Goal: Task Accomplishment & Management: Manage account settings

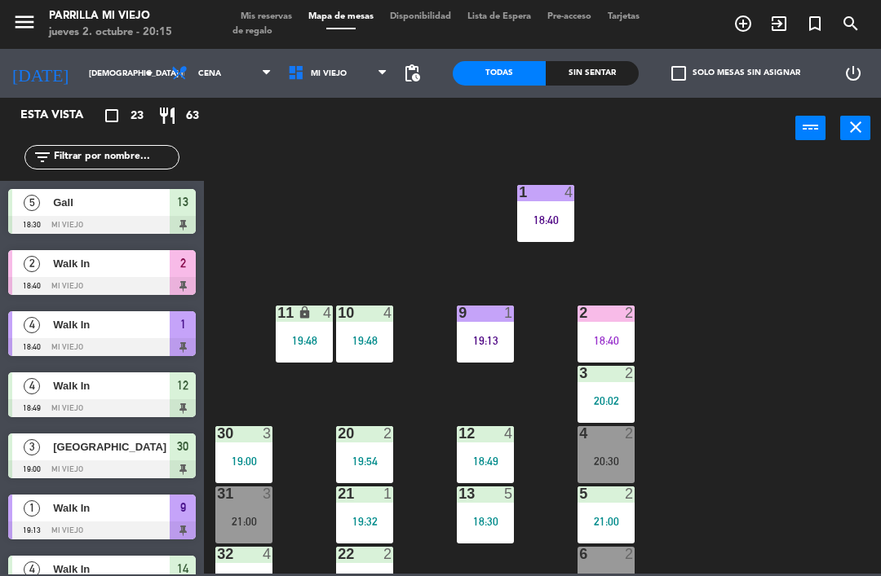
click at [592, 76] on div "Sin sentar" at bounding box center [591, 73] width 93 height 24
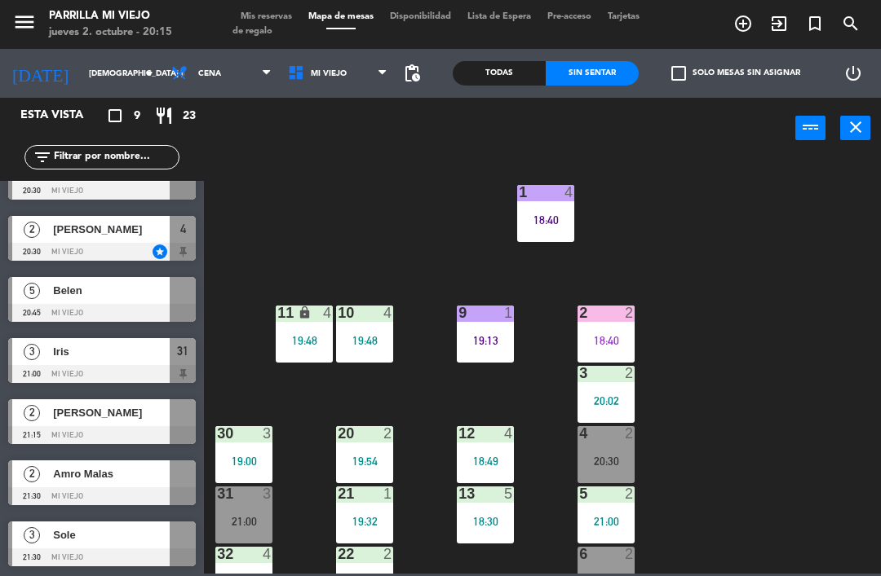
scroll to position [157, 0]
click at [833, 335] on div "1 4 18:40 2 2 18:40 9 1 19:13 10 4 19:48 11 lock 4 19:48 3 2 20:02 4 2 20:30 12…" at bounding box center [547, 365] width 668 height 417
click at [620, 354] on div "2 2 18:40" at bounding box center [605, 334] width 57 height 57
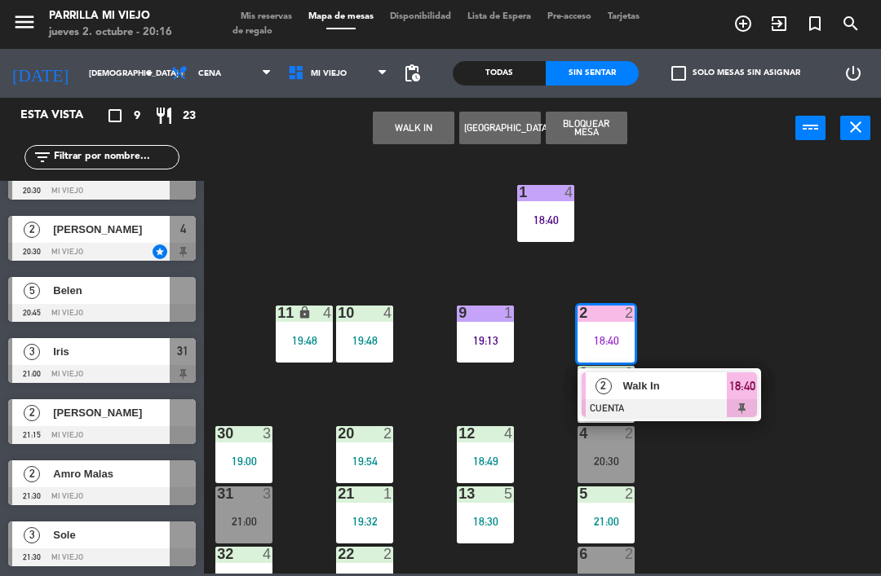
click at [741, 387] on span "18:40" at bounding box center [742, 387] width 26 height 20
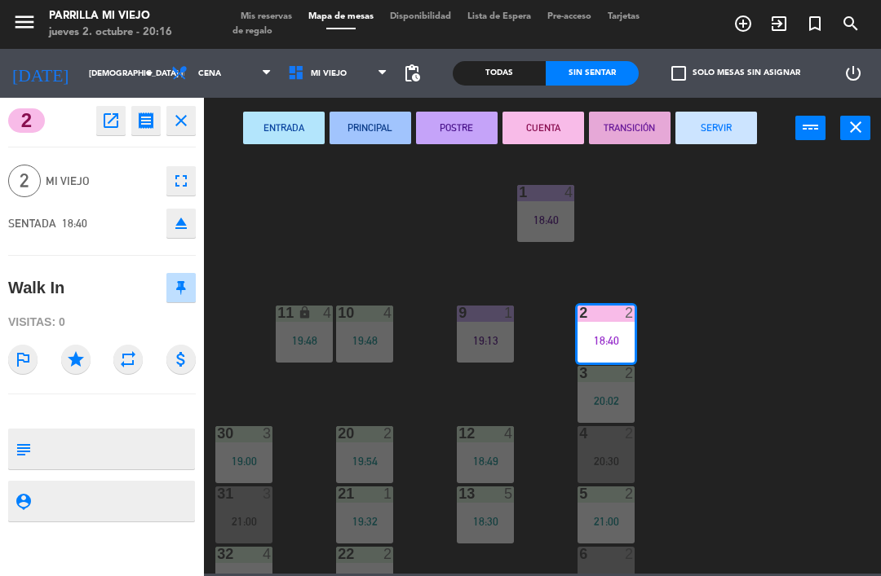
click at [717, 130] on button "SERVIR" at bounding box center [716, 128] width 82 height 33
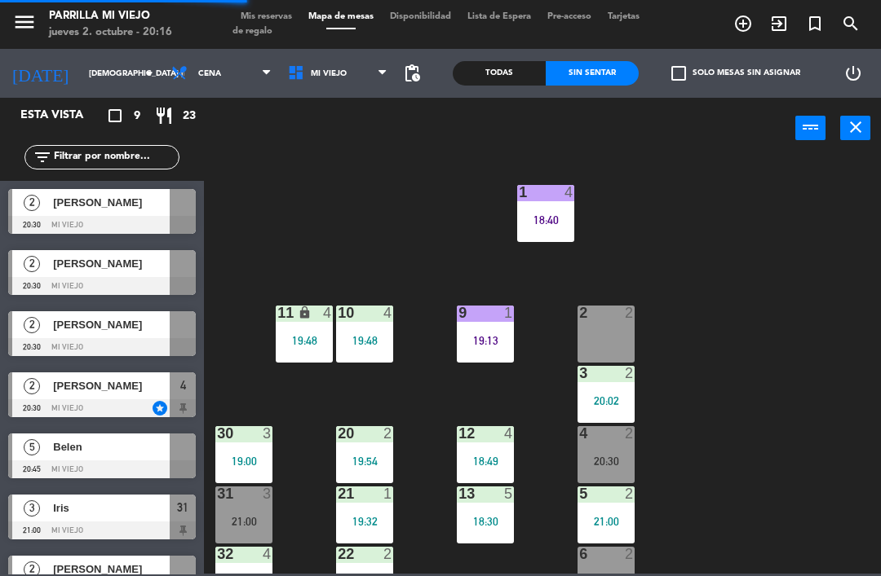
click at [487, 338] on div "19:13" at bounding box center [485, 340] width 57 height 11
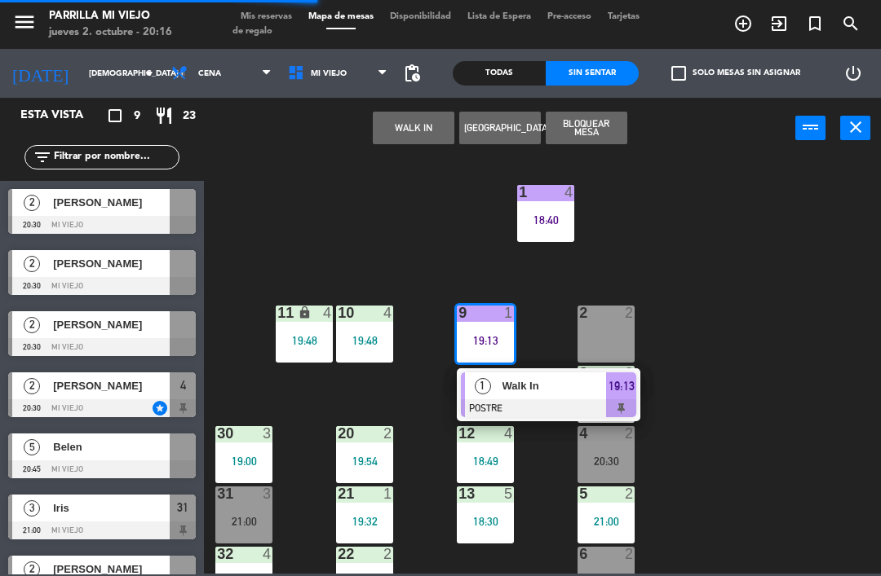
click at [625, 402] on div at bounding box center [548, 409] width 175 height 18
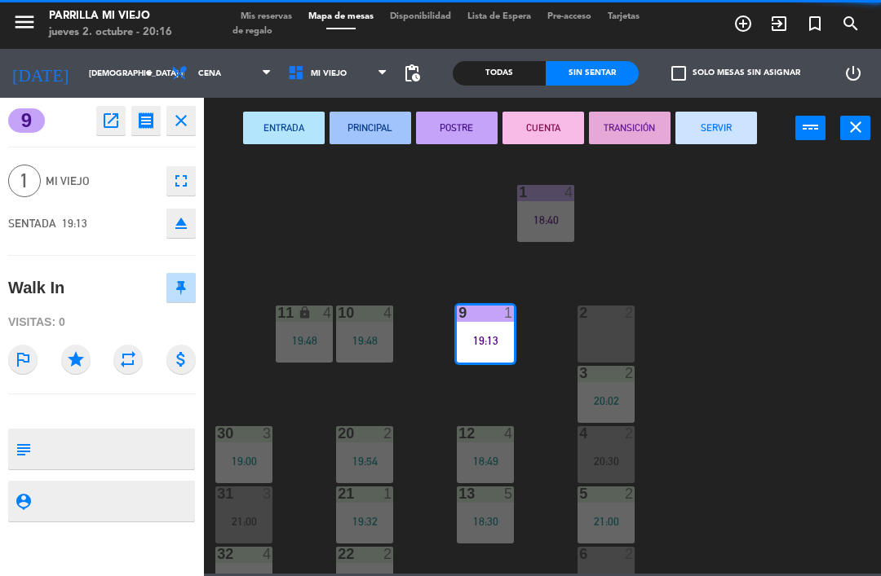
click at [710, 129] on button "SERVIR" at bounding box center [716, 128] width 82 height 33
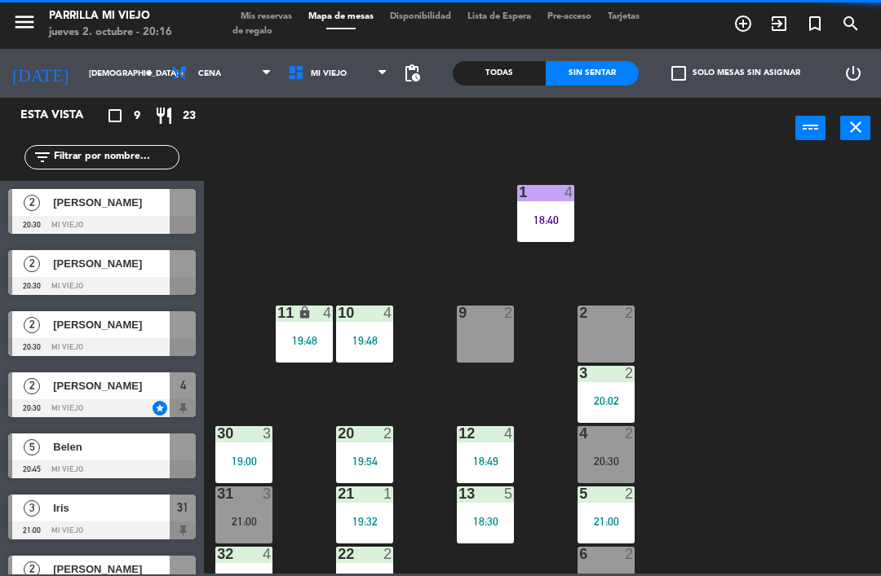
click at [833, 382] on div "1 4 18:40 2 2 9 2 10 4 19:48 11 lock 4 19:48 3 2 20:02 4 2 20:30 12 4 18:49 20 …" at bounding box center [547, 365] width 668 height 417
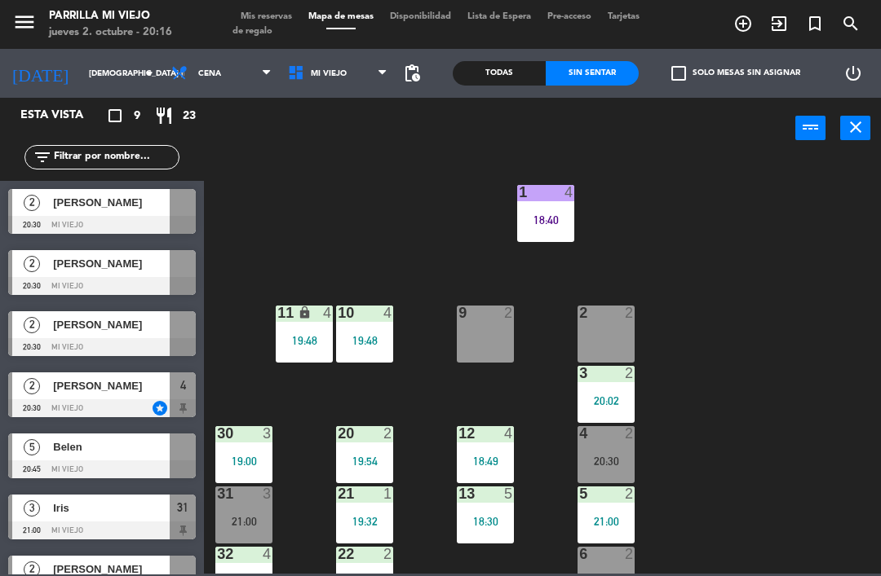
scroll to position [-2, 0]
click at [281, 20] on span "Mis reservas" at bounding box center [266, 16] width 68 height 9
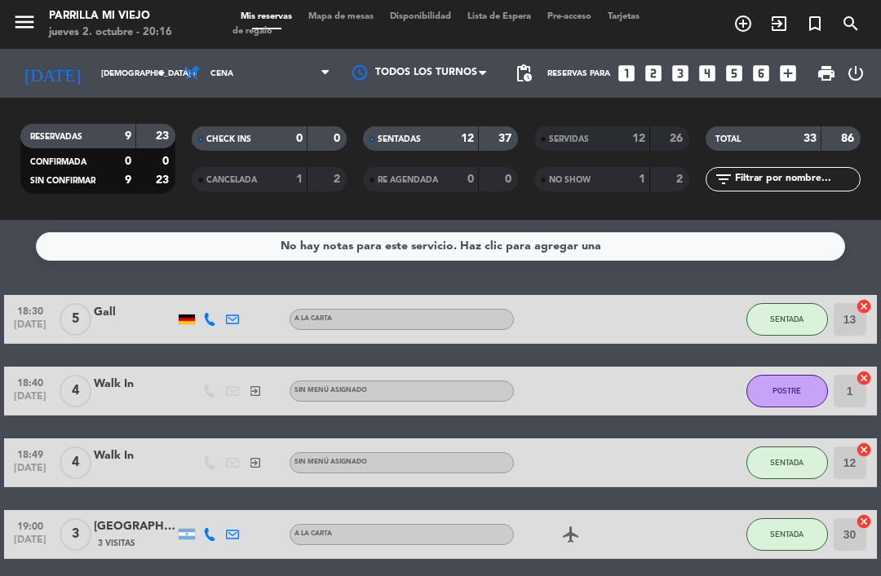
click at [477, 140] on div "SENTADAS 12 37" at bounding box center [440, 138] width 155 height 24
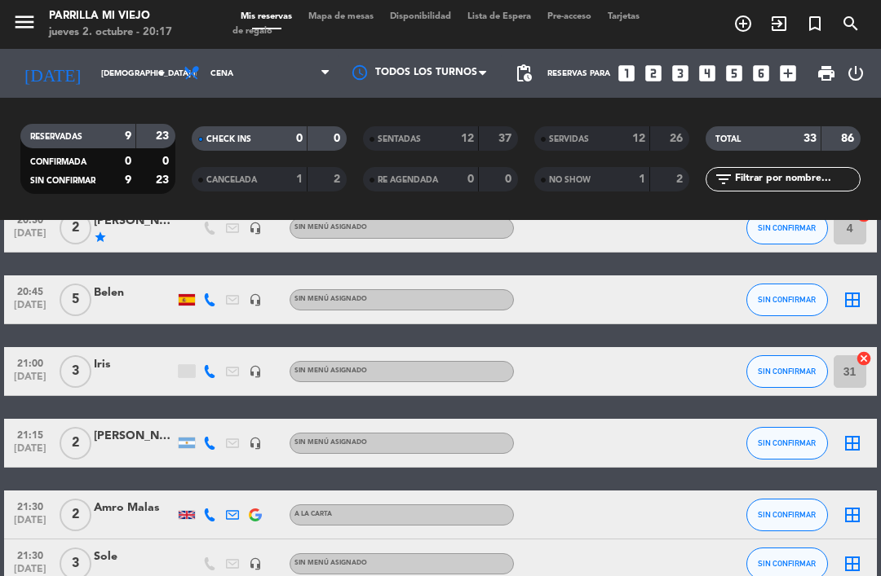
scroll to position [239, 0]
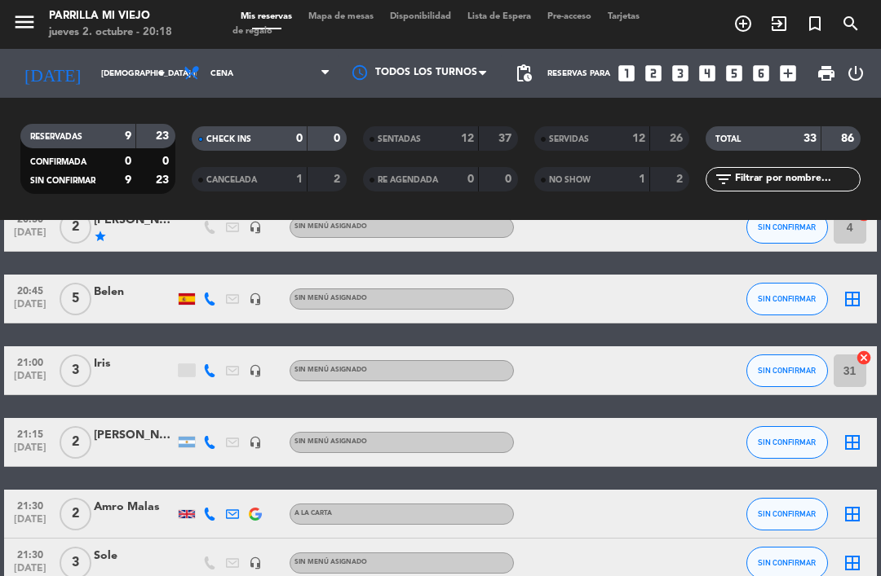
click at [660, 75] on icon "looks_two" at bounding box center [653, 73] width 21 height 21
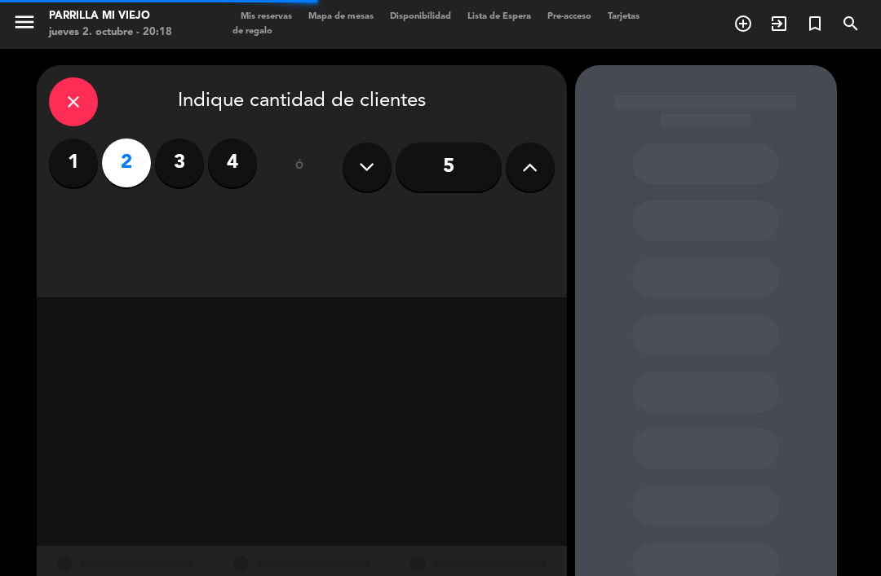
click at [457, 237] on div "close Indique cantidad de clientes 1 2 3 4 ó 5" at bounding box center [302, 181] width 530 height 232
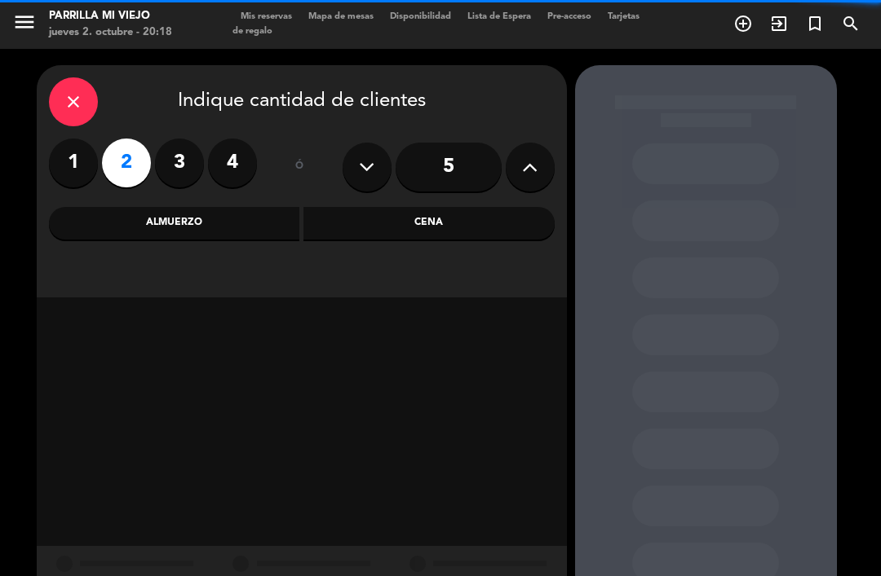
click at [487, 248] on div "close Indique cantidad de clientes 1 2 3 4 ó 5 Almuerzo Cena" at bounding box center [302, 181] width 530 height 232
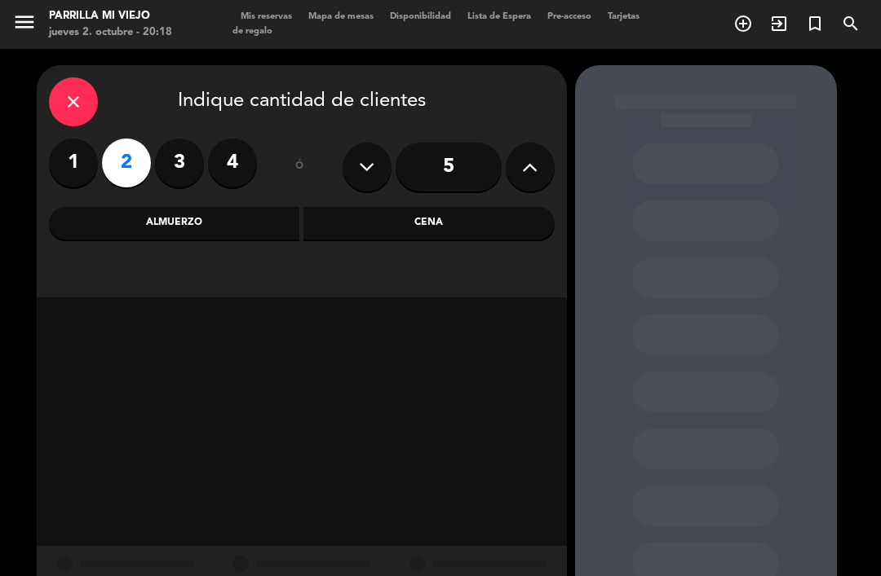
click at [497, 228] on div "Cena" at bounding box center [428, 223] width 251 height 33
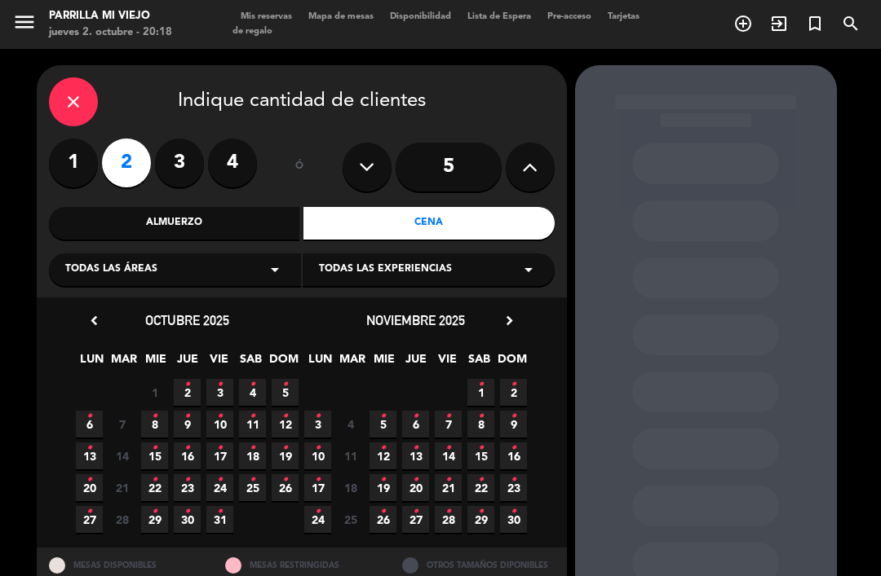
click at [180, 395] on span "2 •" at bounding box center [187, 392] width 27 height 27
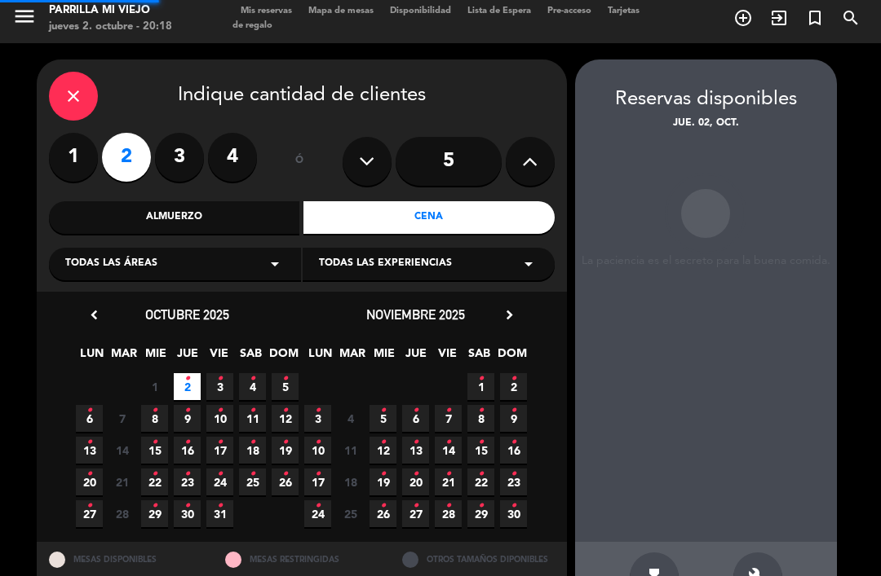
scroll to position [6, 0]
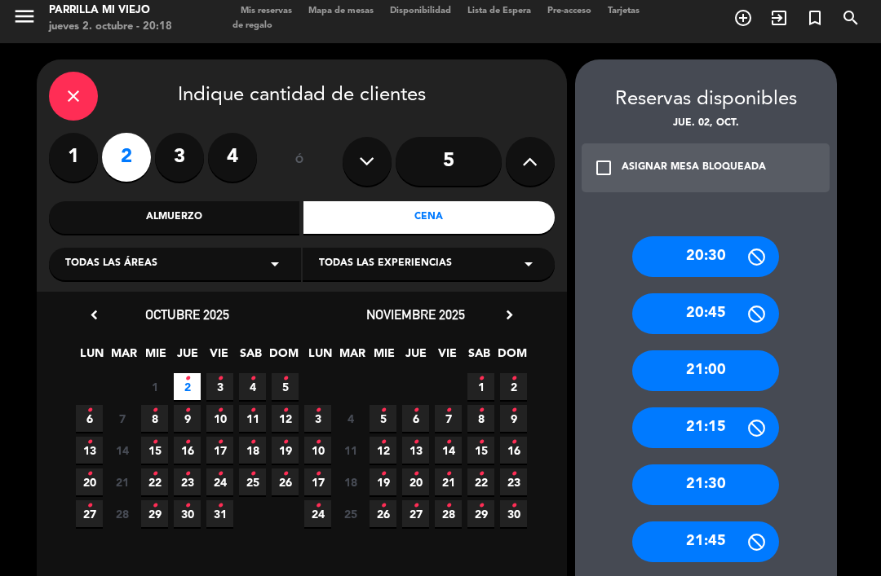
click at [753, 465] on div "21:30" at bounding box center [705, 485] width 147 height 41
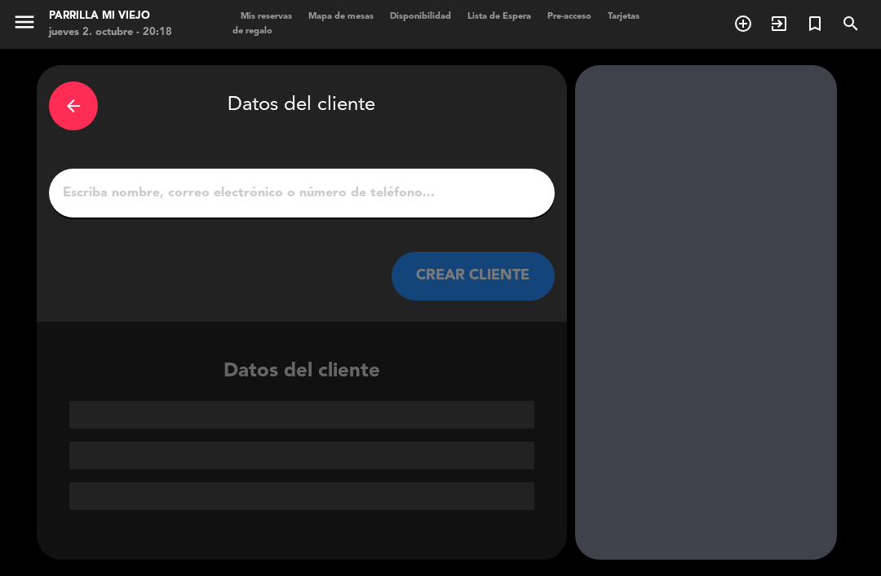
scroll to position [0, 0]
click at [420, 182] on input "1" at bounding box center [301, 193] width 481 height 23
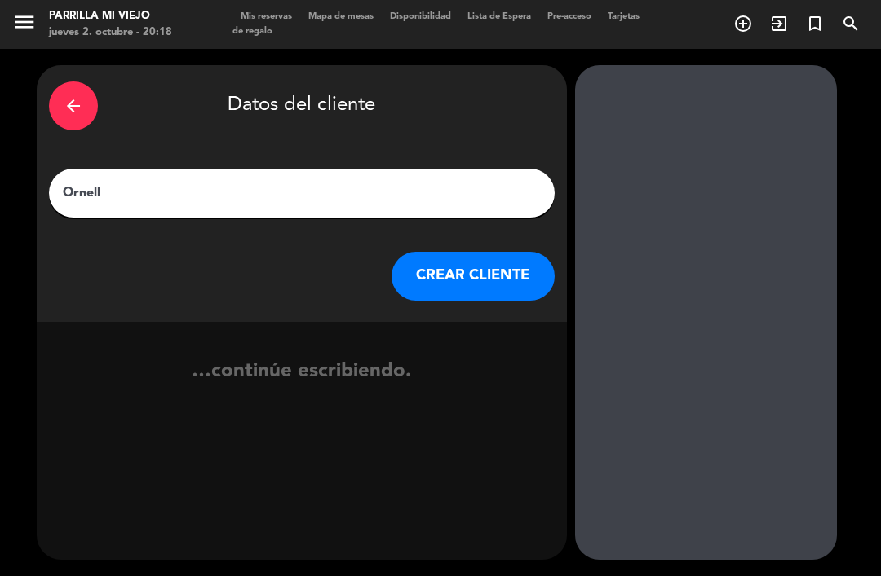
type input "Ornella"
click at [494, 252] on button "CREAR CLIENTE" at bounding box center [472, 276] width 163 height 49
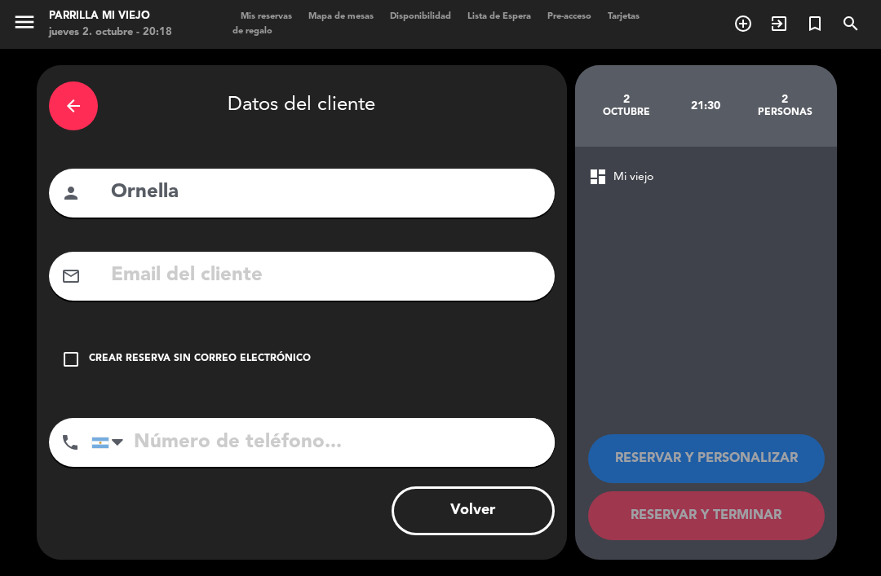
click at [227, 418] on input "tel" at bounding box center [322, 442] width 463 height 49
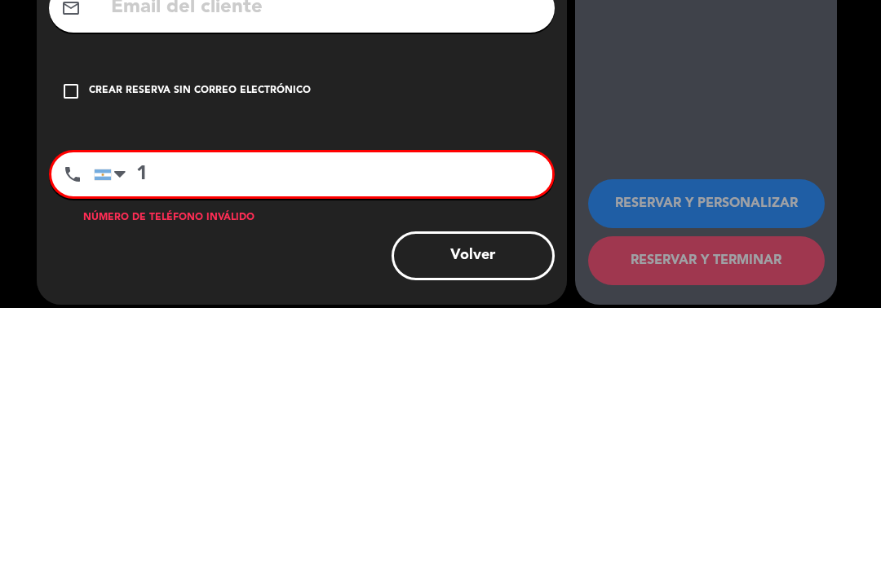
click at [122, 433] on div at bounding box center [119, 443] width 11 height 20
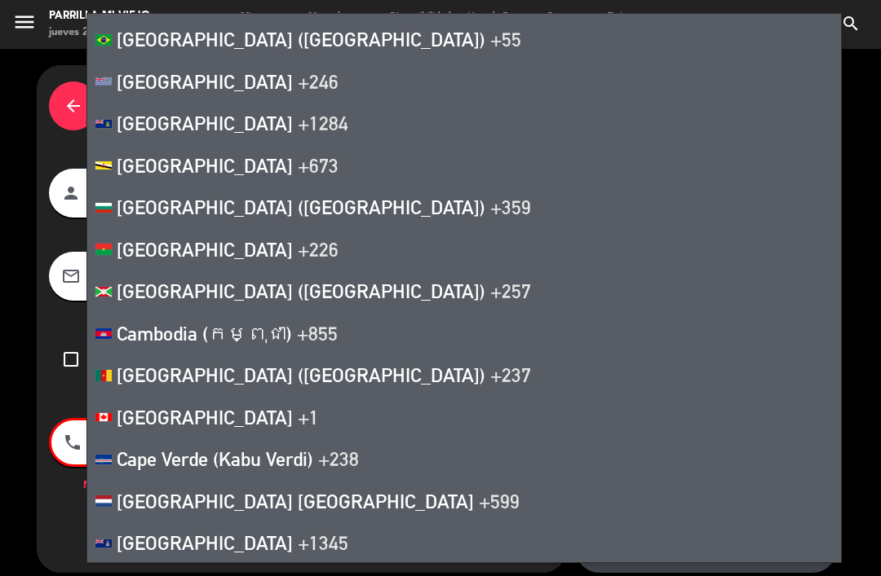
scroll to position [1390, 0]
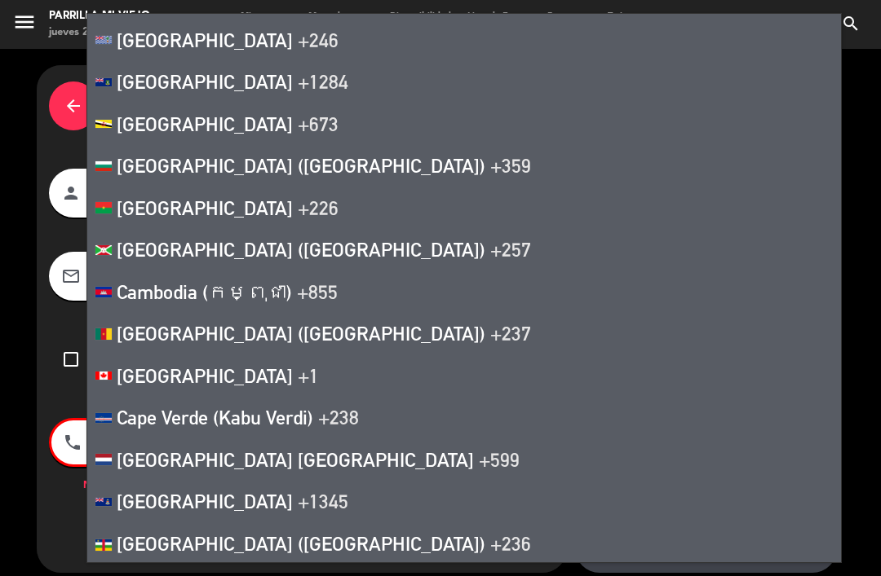
click at [298, 382] on span "+1" at bounding box center [308, 375] width 21 height 23
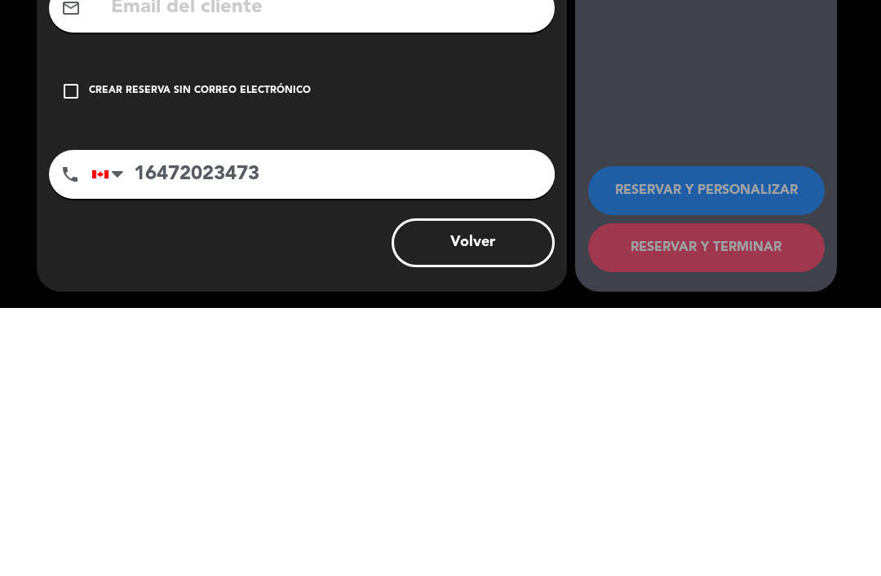
type input "16472023473"
click at [65, 350] on icon "check_box_outline_blank" at bounding box center [71, 360] width 20 height 20
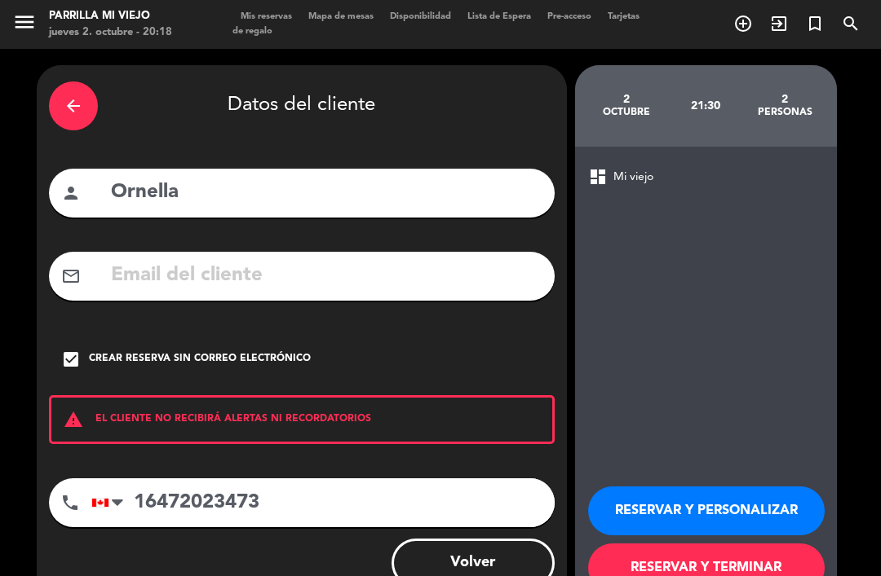
click at [749, 544] on button "RESERVAR Y TERMINAR" at bounding box center [706, 568] width 236 height 49
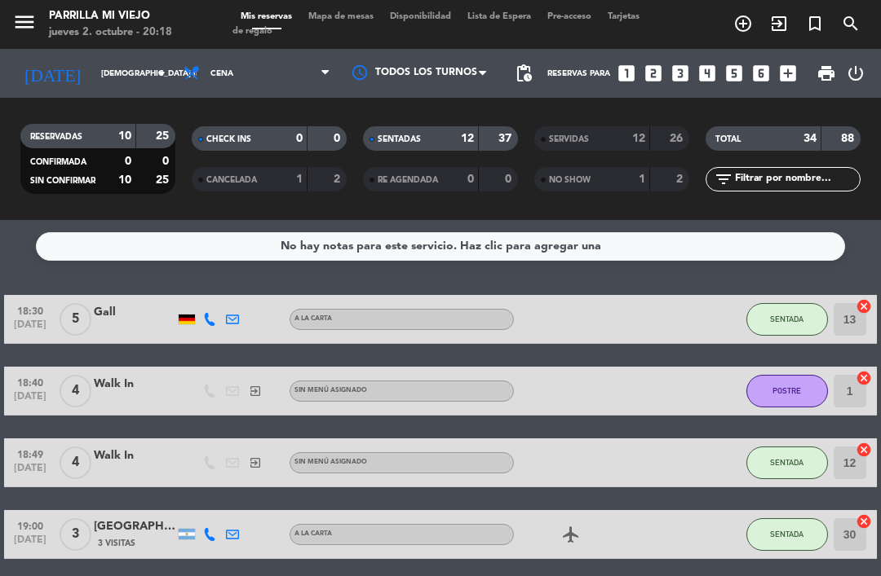
click at [457, 130] on div "12" at bounding box center [458, 139] width 33 height 19
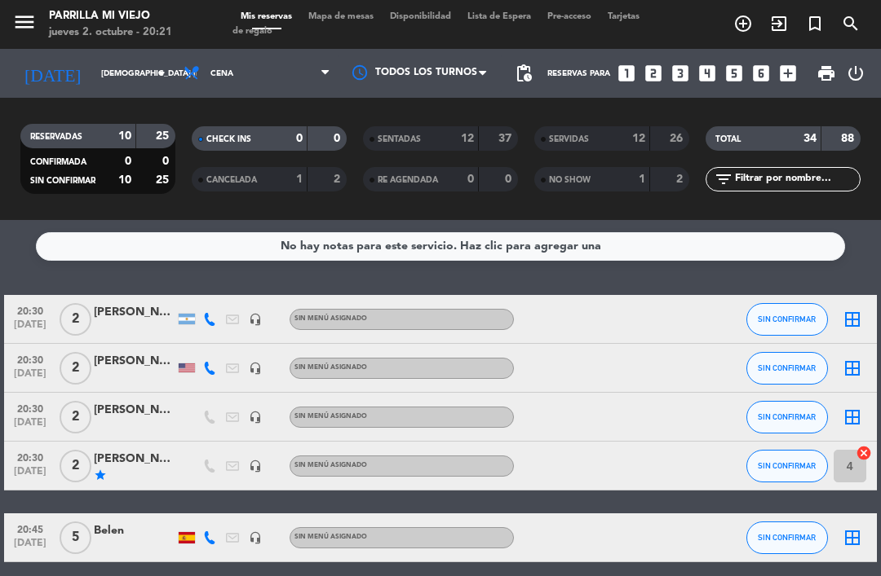
click at [795, 303] on button "SIN CONFIRMAR" at bounding box center [787, 319] width 82 height 33
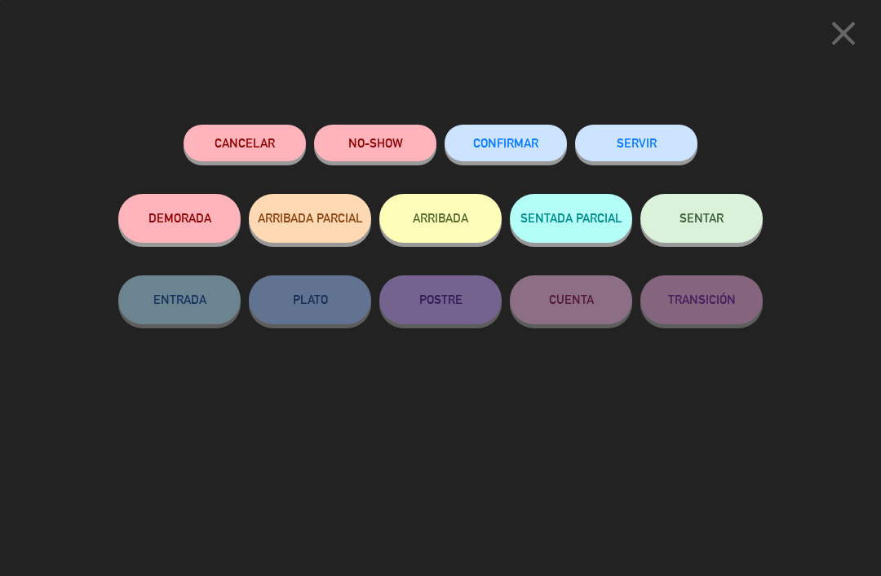
click at [704, 204] on button "SENTAR" at bounding box center [701, 218] width 122 height 49
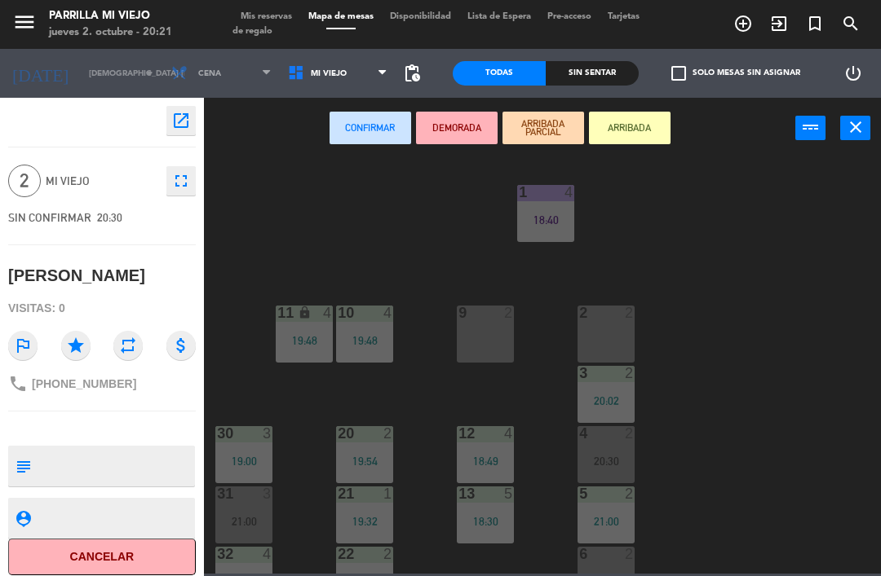
click at [469, 329] on div "9 2" at bounding box center [485, 334] width 57 height 57
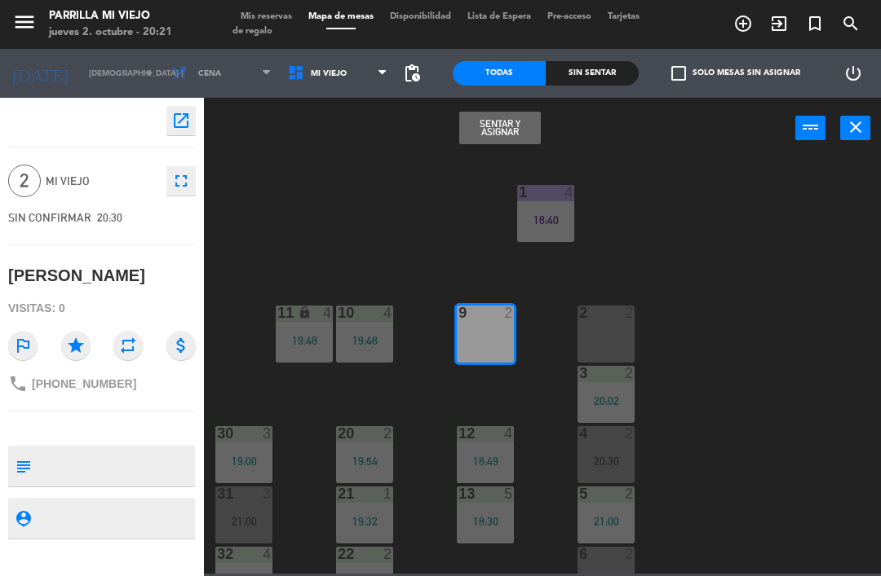
click at [497, 132] on button "Sentar y Asignar" at bounding box center [500, 128] width 82 height 33
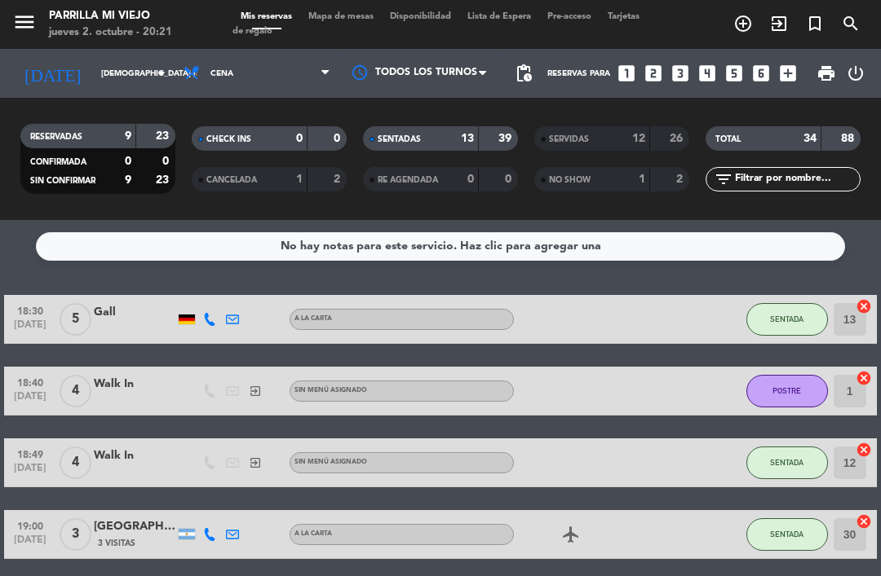
click at [454, 130] on div "13" at bounding box center [458, 139] width 33 height 19
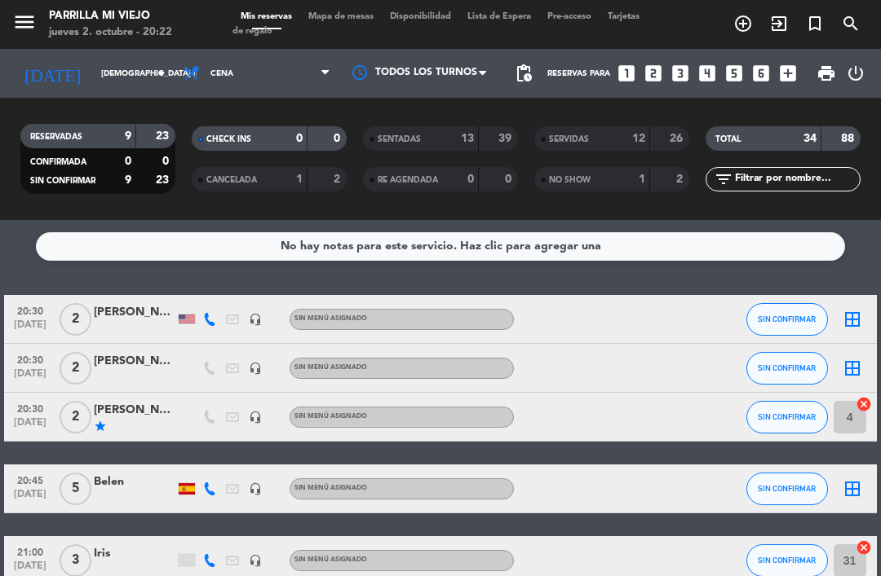
click at [705, 70] on icon "looks_4" at bounding box center [706, 73] width 21 height 21
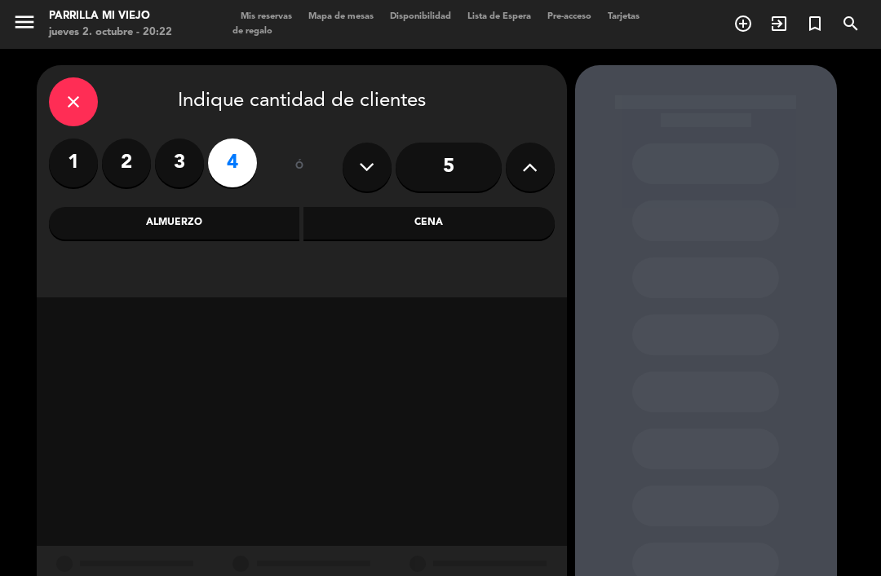
click at [509, 223] on div "Cena" at bounding box center [428, 223] width 251 height 33
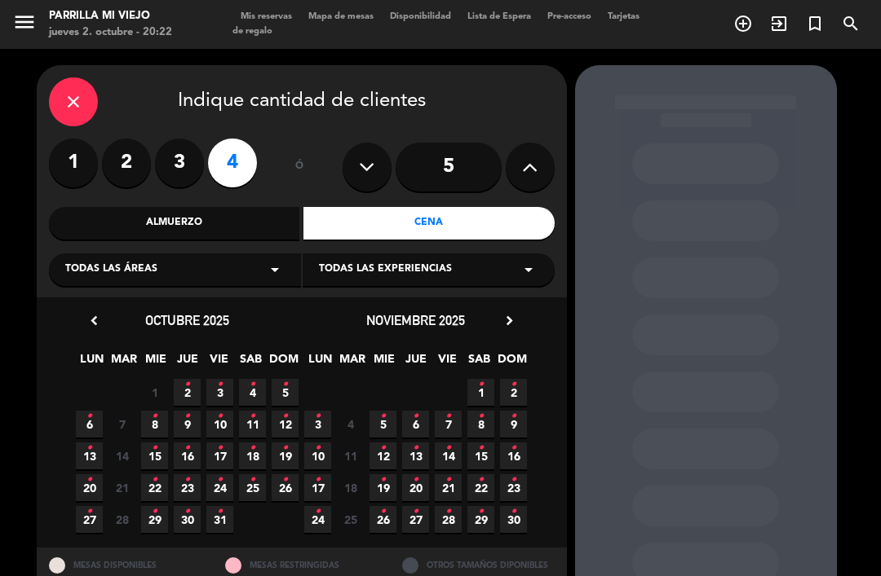
click at [193, 392] on span "2 •" at bounding box center [187, 392] width 27 height 27
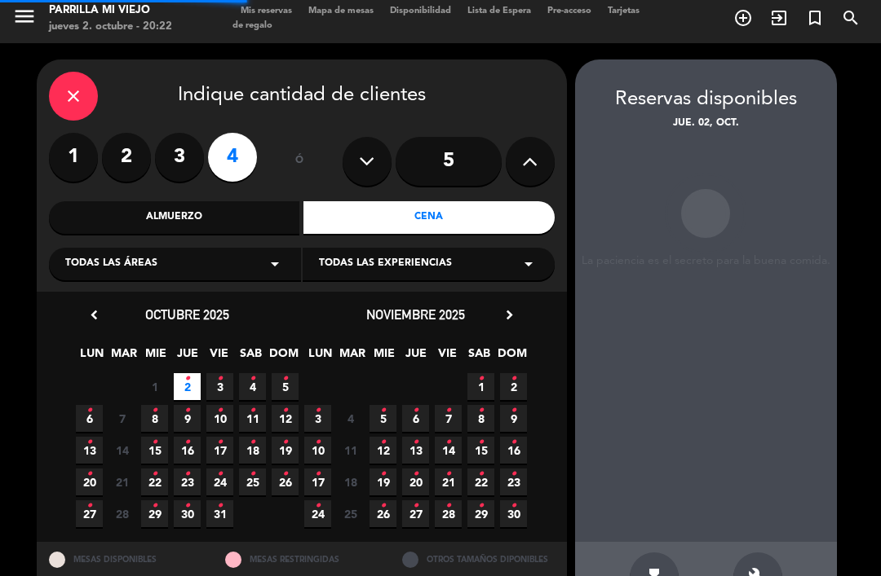
scroll to position [6, 0]
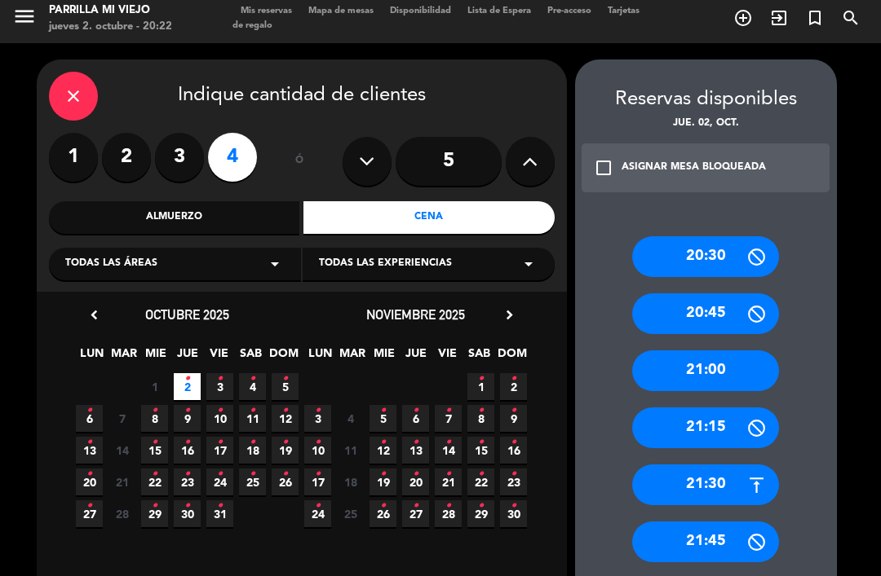
click at [739, 465] on div "21:30" at bounding box center [705, 485] width 147 height 41
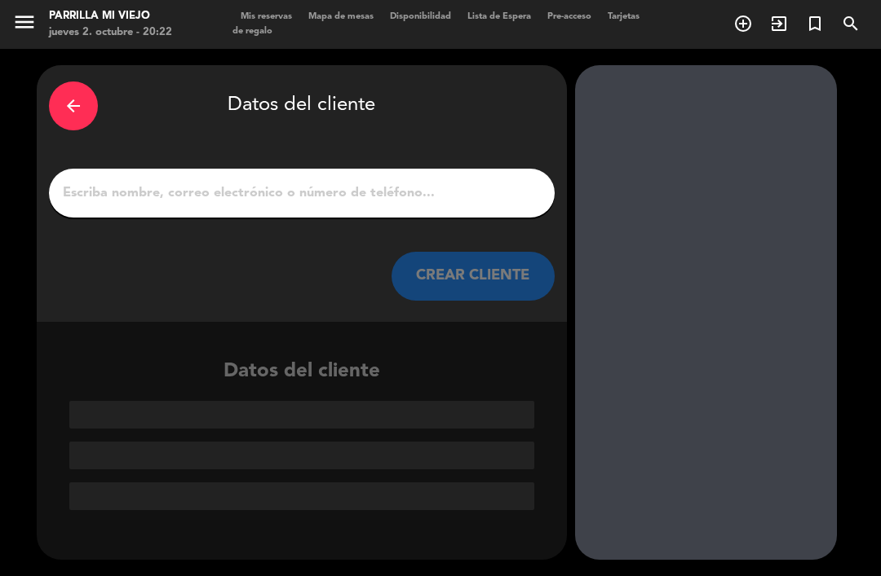
click at [156, 182] on input "1" at bounding box center [301, 193] width 481 height 23
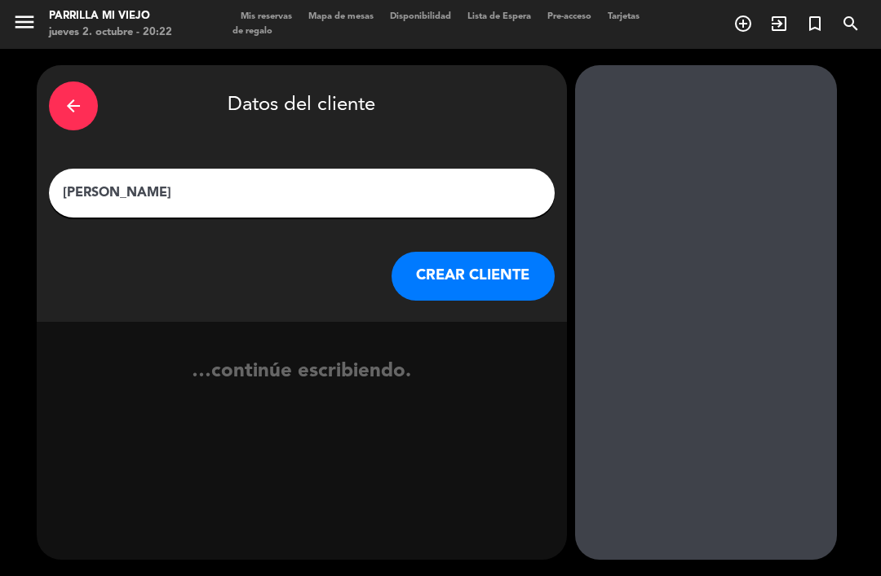
type input "[PERSON_NAME]"
click at [502, 252] on button "CREAR CLIENTE" at bounding box center [472, 276] width 163 height 49
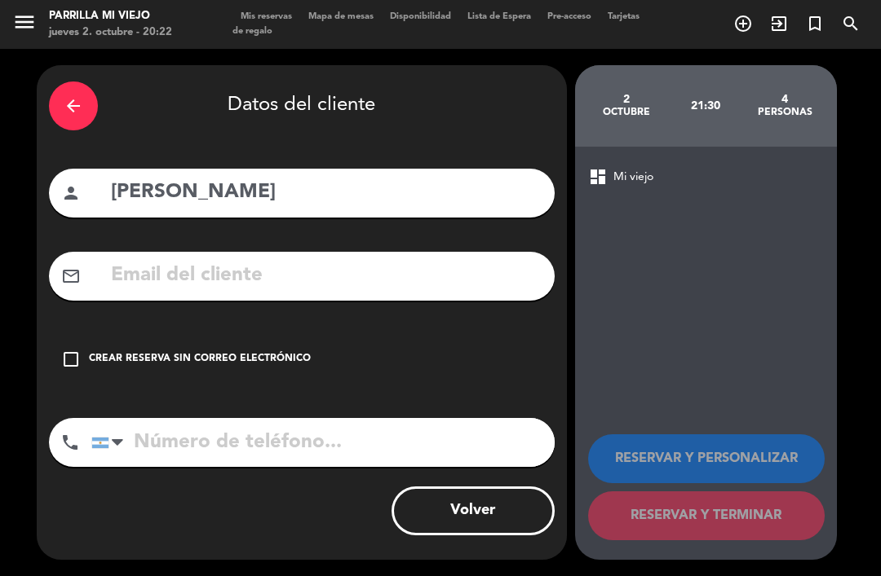
click at [235, 351] on div "Crear reserva sin correo electrónico" at bounding box center [200, 359] width 222 height 16
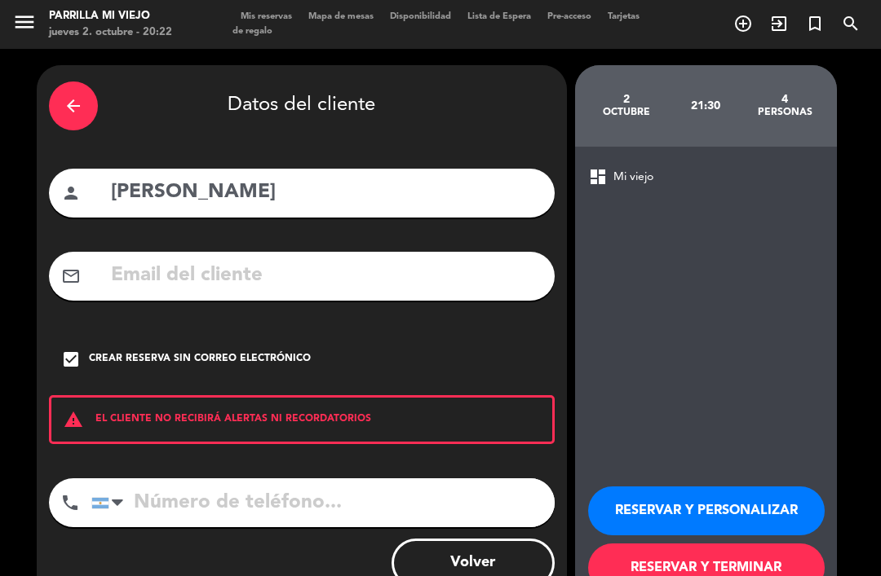
click at [753, 544] on button "RESERVAR Y TERMINAR" at bounding box center [706, 568] width 236 height 49
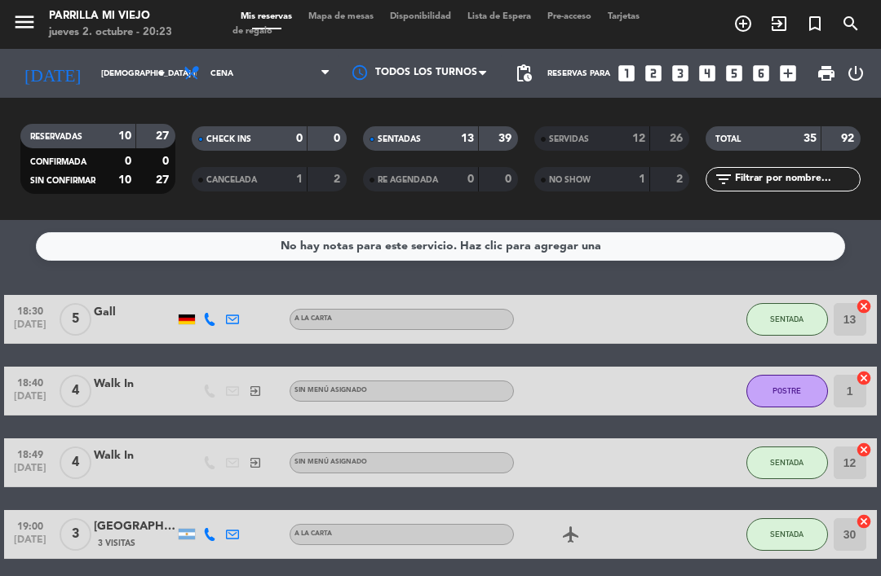
click at [472, 133] on strong "13" at bounding box center [467, 138] width 13 height 11
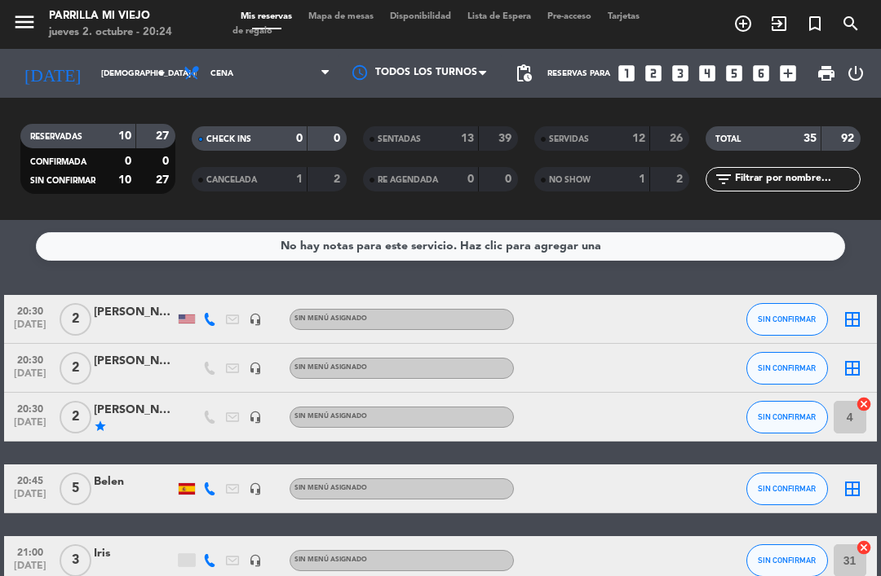
click at [630, 336] on div at bounding box center [582, 319] width 137 height 48
click at [329, 21] on span "Mapa de mesas" at bounding box center [341, 16] width 82 height 9
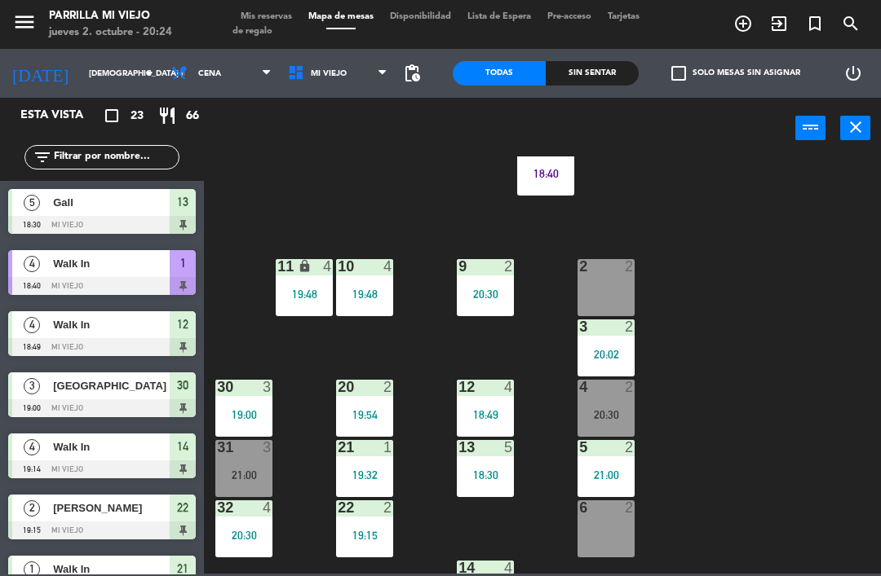
scroll to position [50, 0]
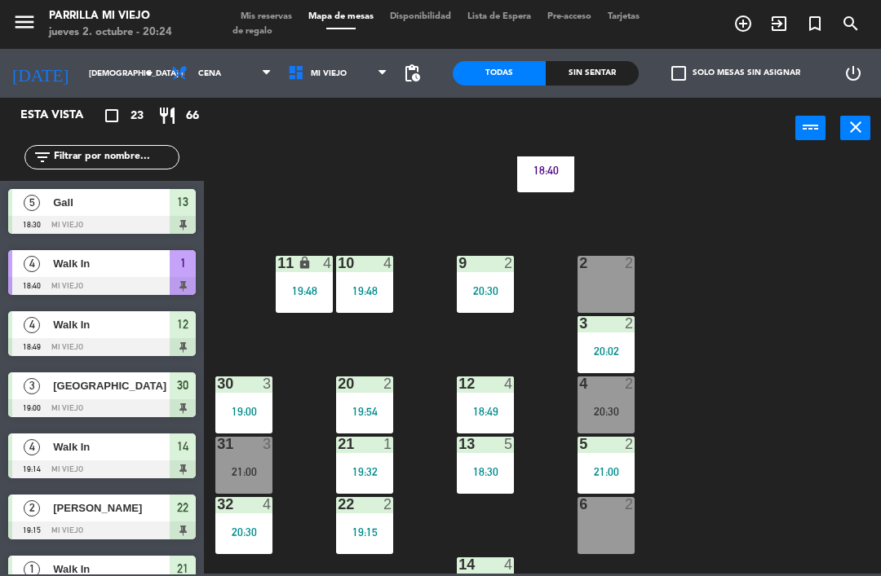
click at [588, 64] on div "Sin sentar" at bounding box center [591, 73] width 93 height 24
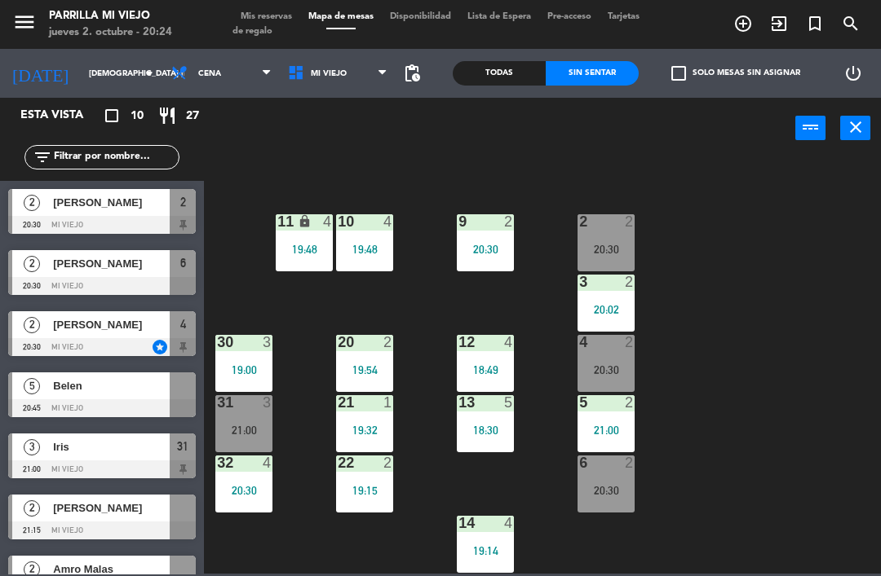
scroll to position [91, 0]
click at [261, 431] on div "21:00" at bounding box center [243, 430] width 57 height 11
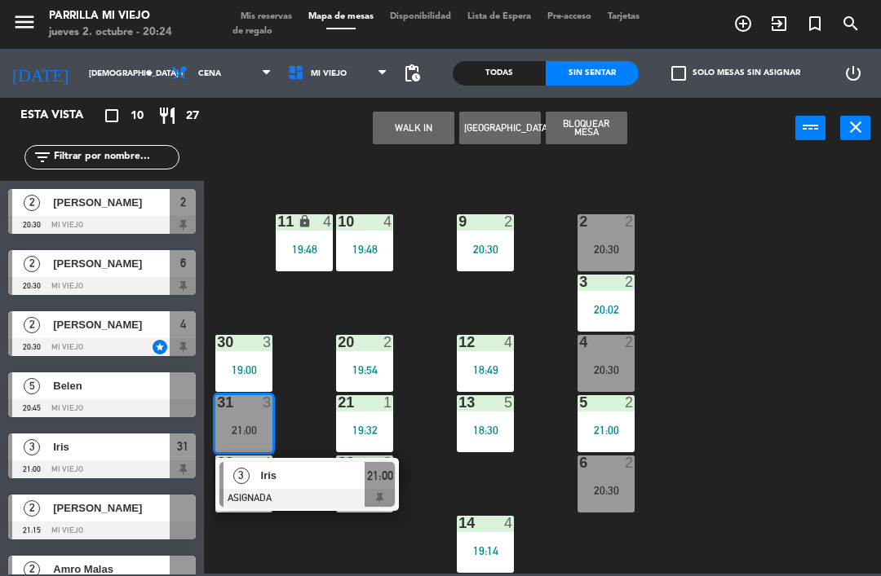
click at [387, 477] on span "21:00" at bounding box center [380, 476] width 26 height 20
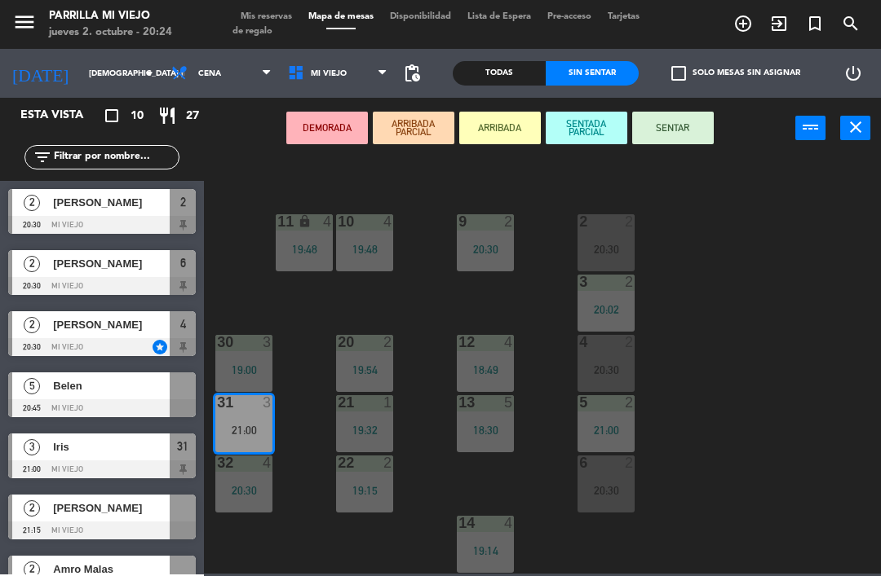
click at [701, 122] on button "SENTAR" at bounding box center [673, 128] width 82 height 33
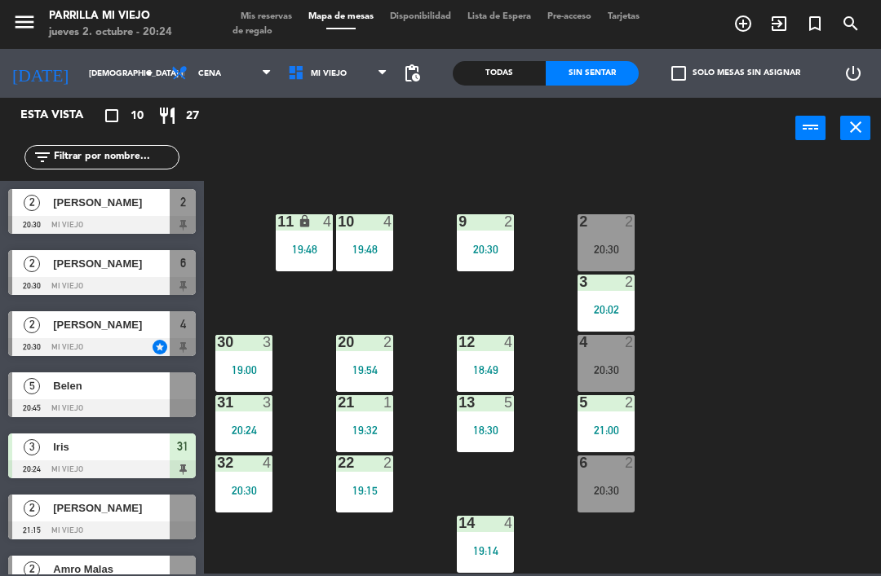
click at [769, 345] on div "1 4 18:40 2 2 20:30 9 2 20:30 10 4 19:48 11 lock 4 19:48 3 2 20:02 4 2 20:30 12…" at bounding box center [547, 365] width 668 height 417
click at [246, 370] on div "19:00" at bounding box center [243, 369] width 57 height 11
click at [852, 416] on div "1 4 18:40 2 2 20:30 9 2 20:30 10 4 19:48 11 lock 4 19:48 3 2 20:02 4 2 20:30 12…" at bounding box center [547, 365] width 668 height 417
click at [347, 485] on div "19:15" at bounding box center [364, 490] width 57 height 11
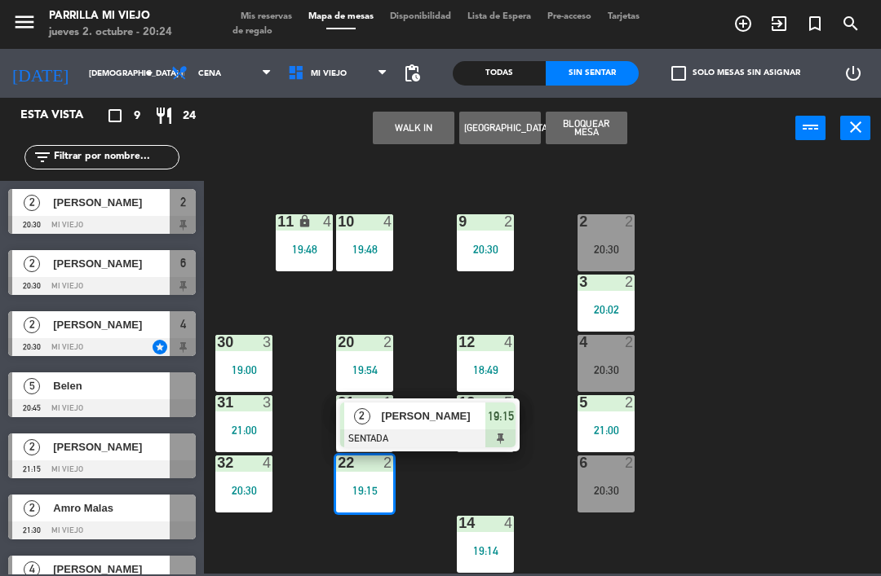
click at [503, 422] on span "19:15" at bounding box center [501, 417] width 26 height 20
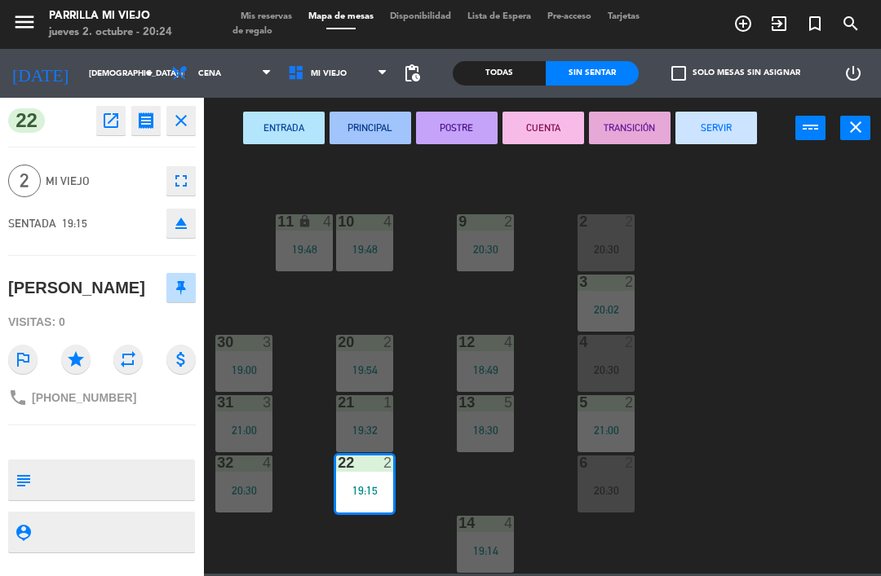
click at [454, 128] on button "POSTRE" at bounding box center [457, 128] width 82 height 33
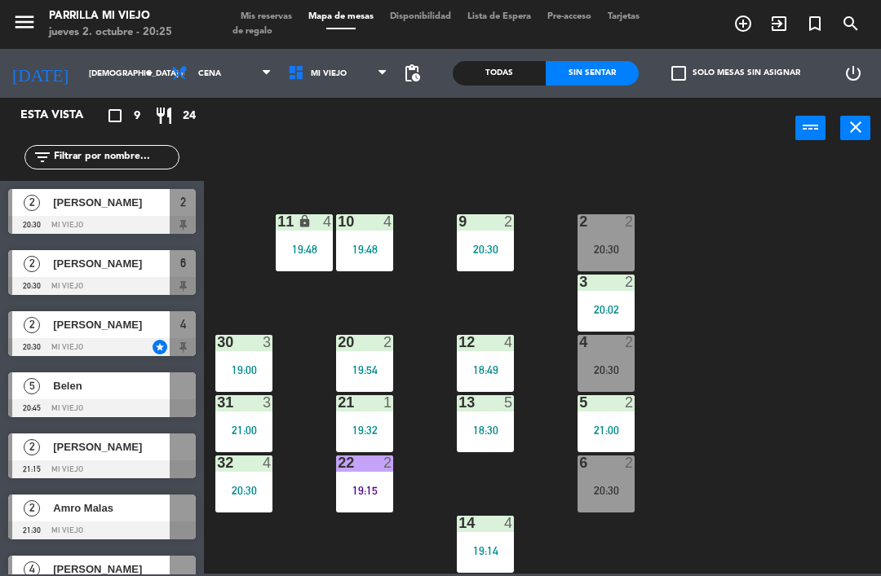
click at [483, 540] on div "14 4 19:14" at bounding box center [485, 544] width 57 height 57
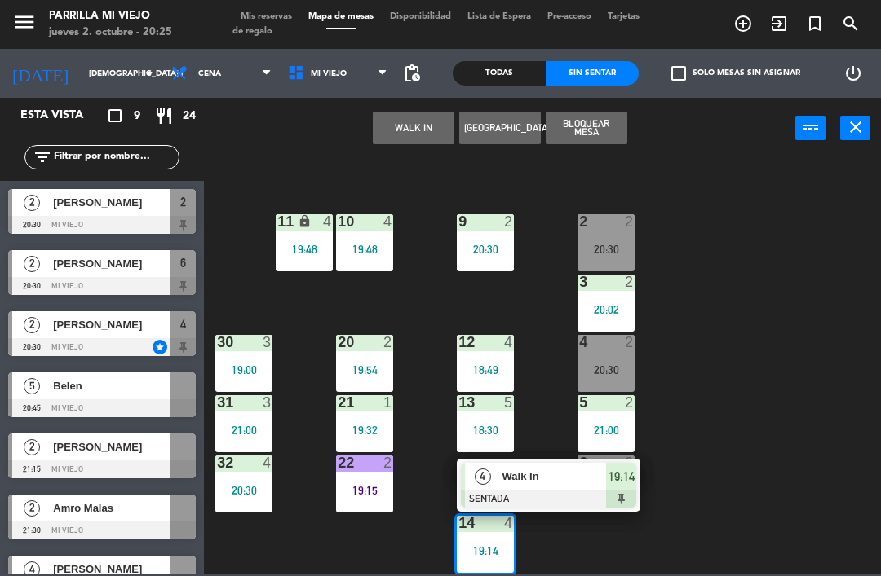
click at [621, 480] on span "19:14" at bounding box center [621, 477] width 26 height 20
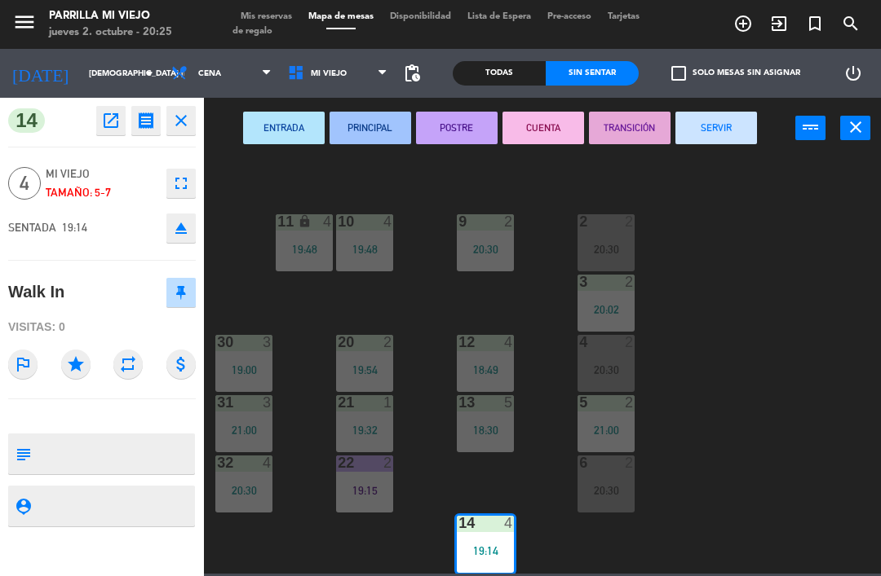
click at [444, 135] on button "POSTRE" at bounding box center [457, 128] width 82 height 33
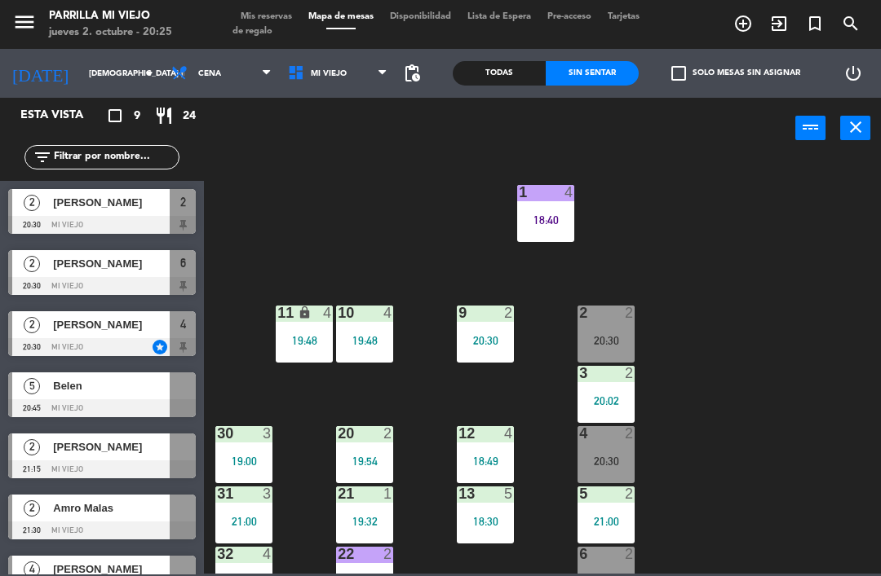
scroll to position [0, 0]
click at [459, 436] on div "12" at bounding box center [458, 433] width 1 height 15
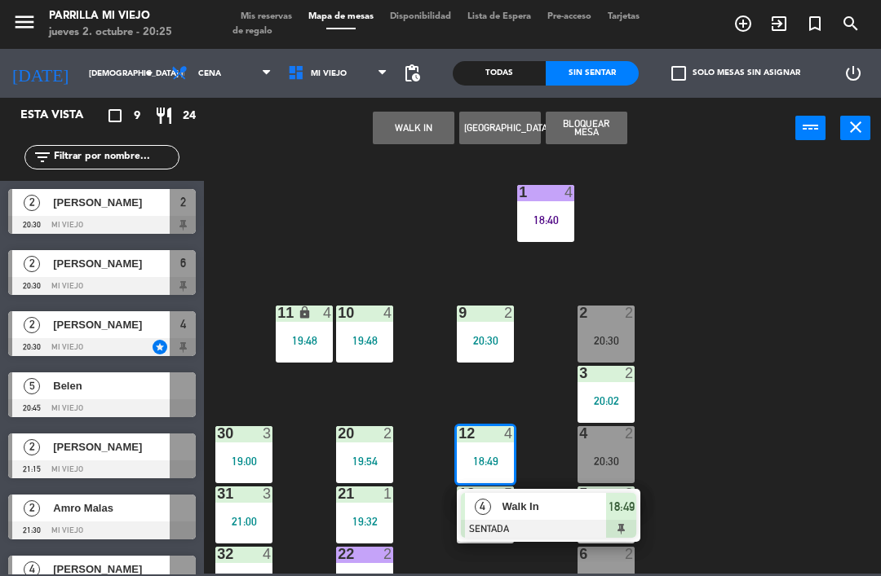
click at [591, 532] on div at bounding box center [548, 529] width 175 height 18
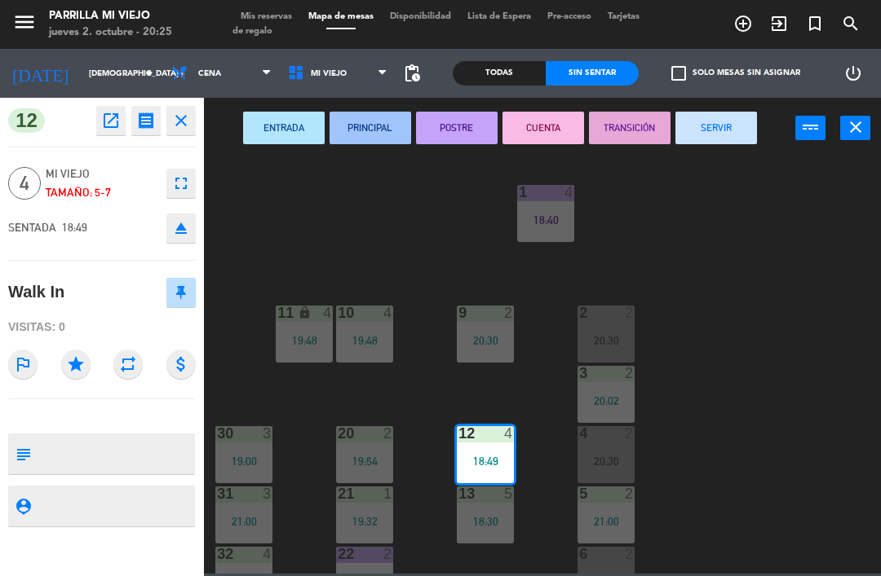
click at [453, 135] on button "POSTRE" at bounding box center [457, 128] width 82 height 33
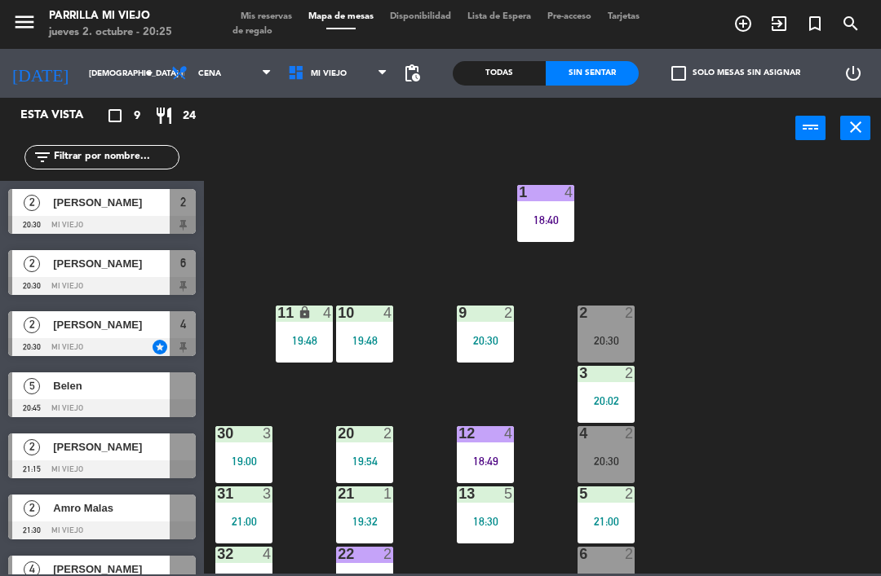
click at [833, 337] on div "1 4 18:40 2 2 20:30 9 2 20:30 10 4 19:48 11 lock 4 19:48 3 2 20:02 4 2 20:30 12…" at bounding box center [547, 365] width 668 height 417
click at [488, 470] on div "12 4 18:49" at bounding box center [485, 454] width 57 height 57
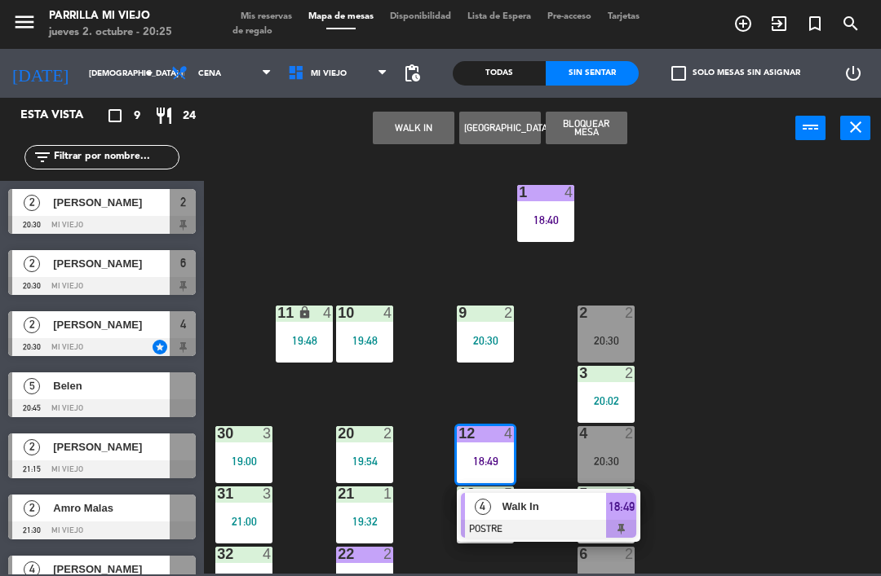
click at [627, 519] on div "18:49" at bounding box center [621, 506] width 30 height 27
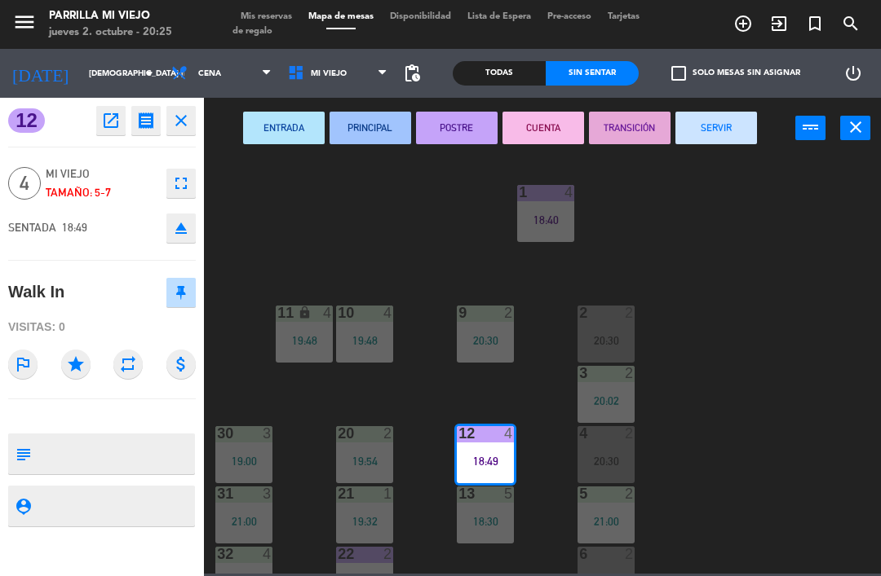
click at [533, 126] on button "CUENTA" at bounding box center [543, 128] width 82 height 33
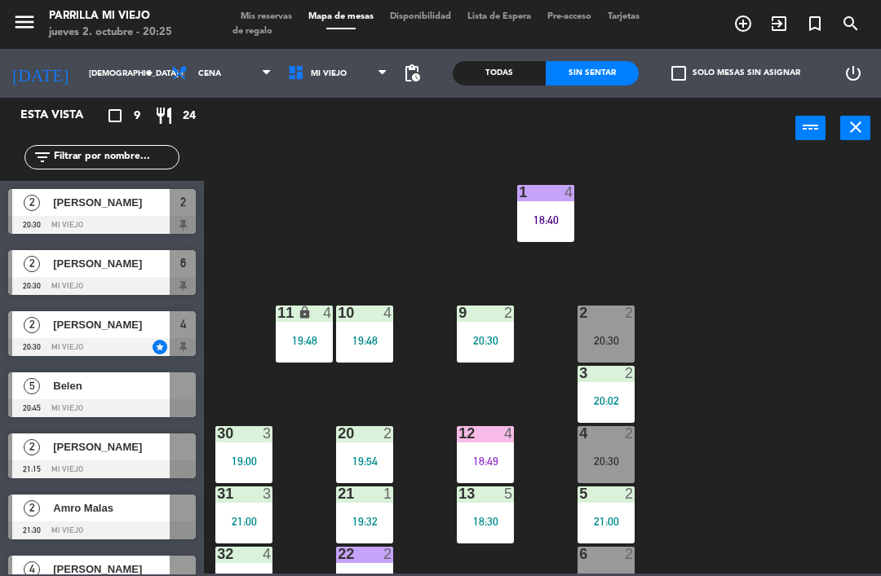
click at [693, 352] on div "1 4 18:40 2 2 20:30 9 2 20:30 10 4 19:48 11 lock 4 19:48 3 2 20:02 4 2 20:30 12…" at bounding box center [547, 365] width 668 height 417
click at [704, 432] on div "1 4 18:40 2 2 20:30 9 2 20:30 10 4 19:48 11 lock 4 19:48 3 2 20:02 4 2 20:30 12…" at bounding box center [547, 365] width 668 height 417
click at [494, 520] on div "18:30" at bounding box center [485, 521] width 57 height 11
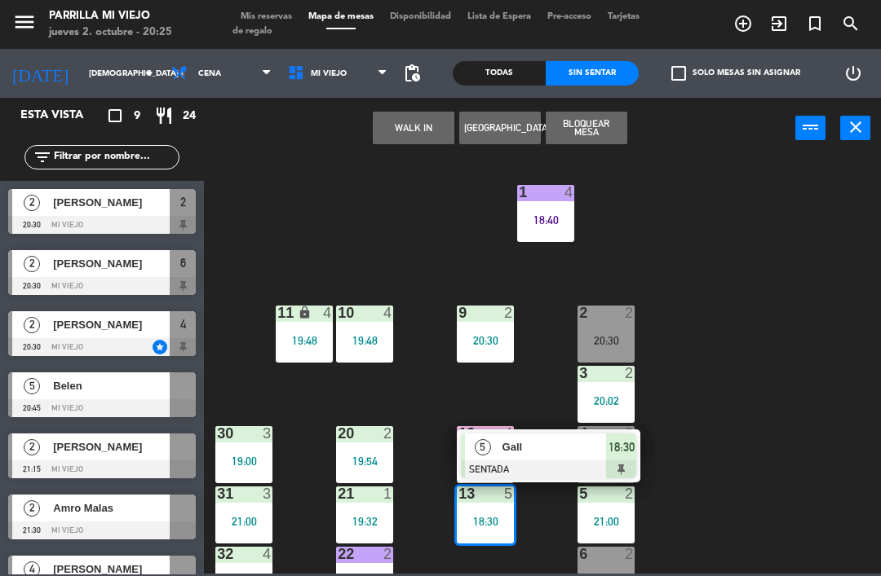
click at [635, 476] on div at bounding box center [548, 470] width 175 height 18
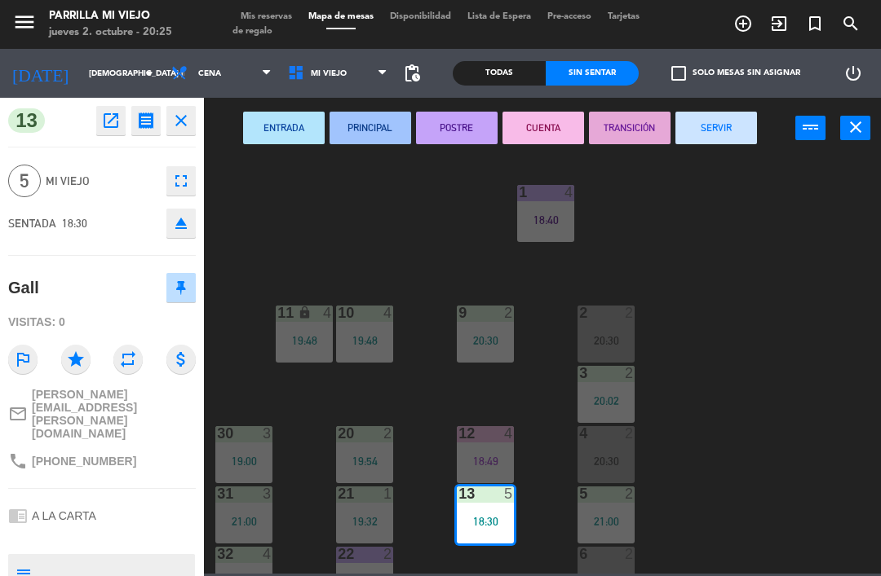
click at [711, 135] on button "SERVIR" at bounding box center [716, 128] width 82 height 33
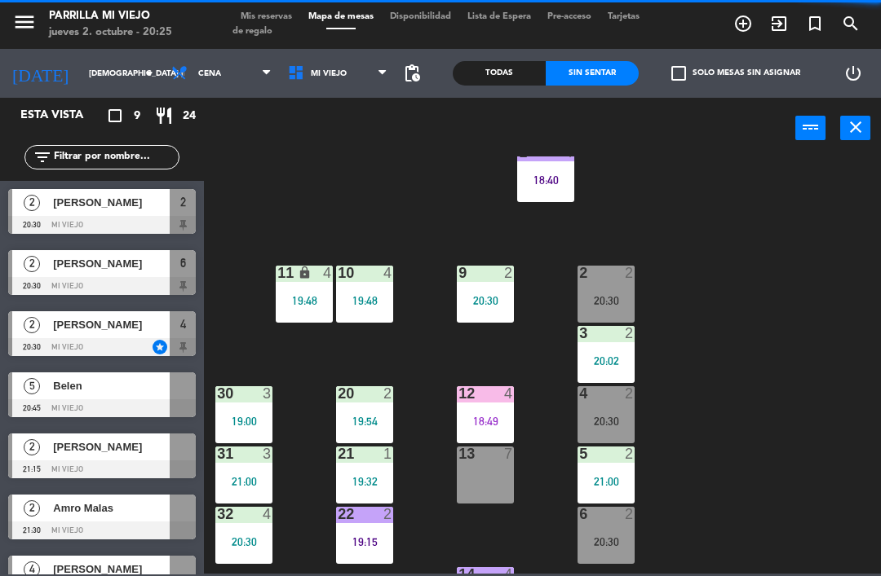
scroll to position [46, 0]
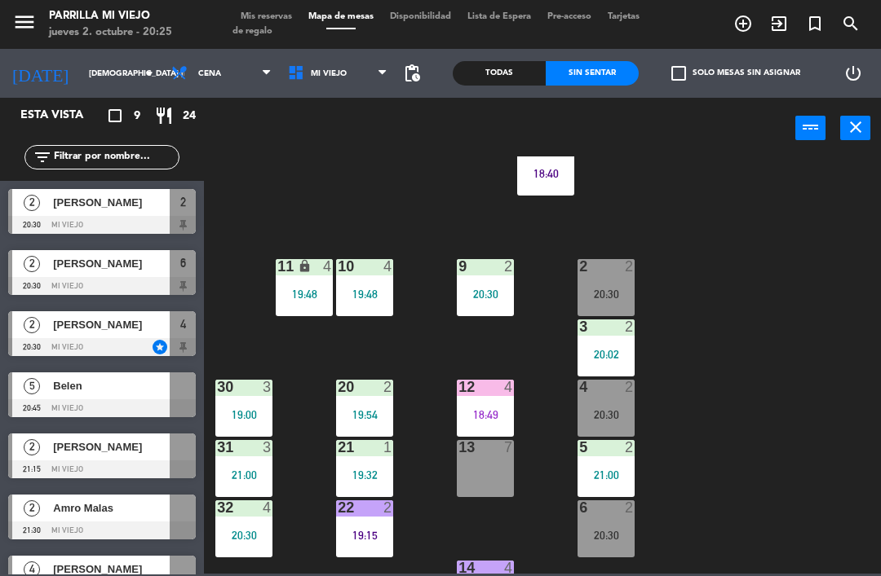
click at [612, 354] on div "20:02" at bounding box center [605, 354] width 57 height 11
click at [784, 276] on div "1 4 18:40 2 2 20:30 9 2 20:30 10 4 19:48 11 lock 4 19:48 3 2 20:02 4 2 20:30 12…" at bounding box center [547, 365] width 668 height 417
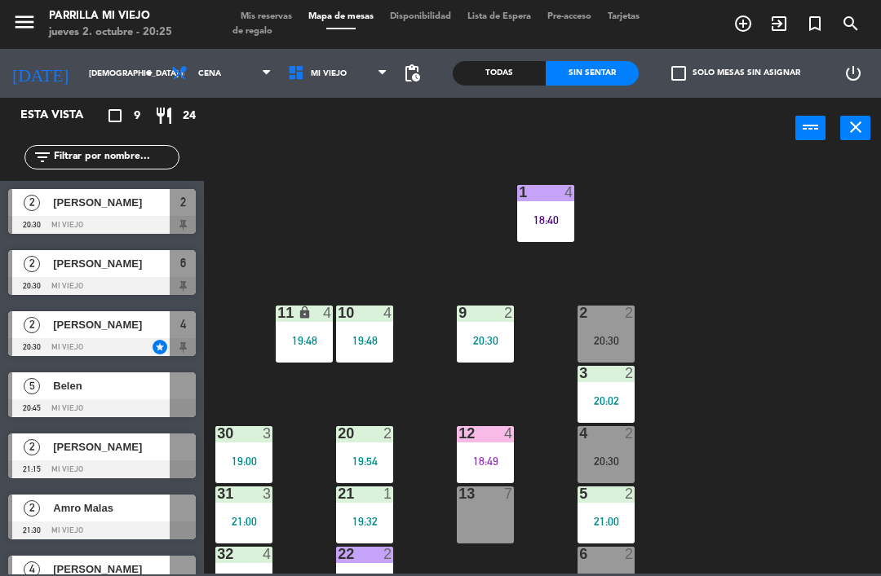
scroll to position [0, 0]
click at [555, 207] on div "1 4 18:40" at bounding box center [545, 213] width 57 height 57
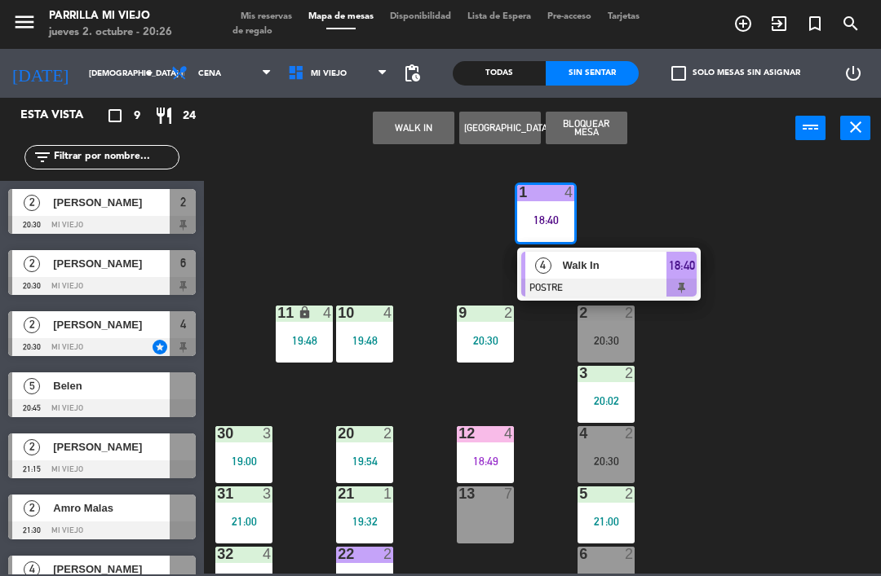
click at [685, 280] on div at bounding box center [608, 288] width 175 height 18
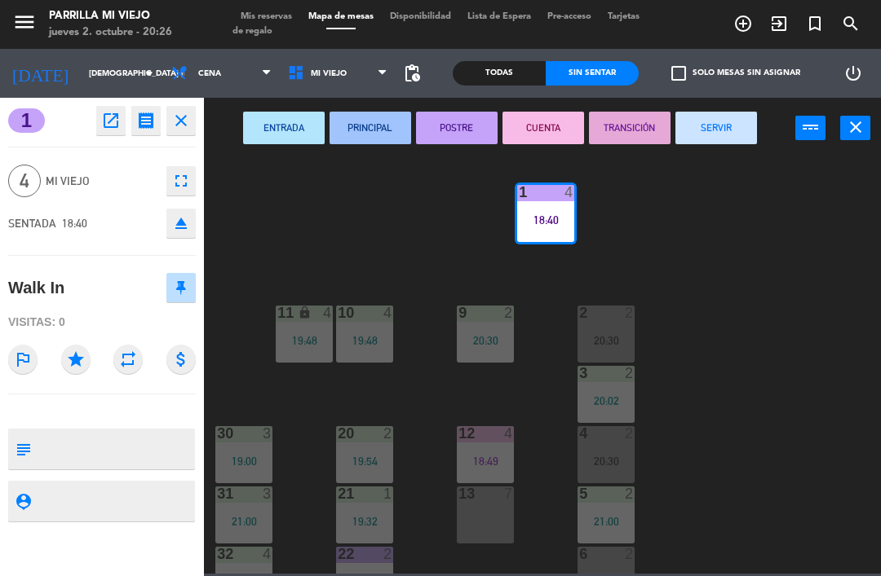
click at [697, 120] on button "SERVIR" at bounding box center [716, 128] width 82 height 33
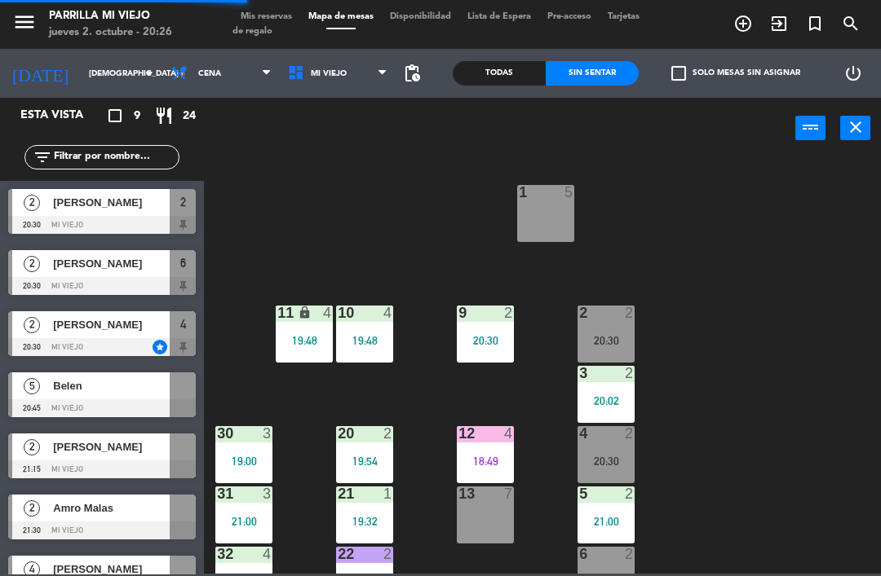
click at [769, 359] on div "1 5 2 2 20:30 9 2 20:30 10 4 19:48 11 lock 4 19:48 3 2 20:02 4 2 20:30 12 4 18:…" at bounding box center [547, 365] width 668 height 417
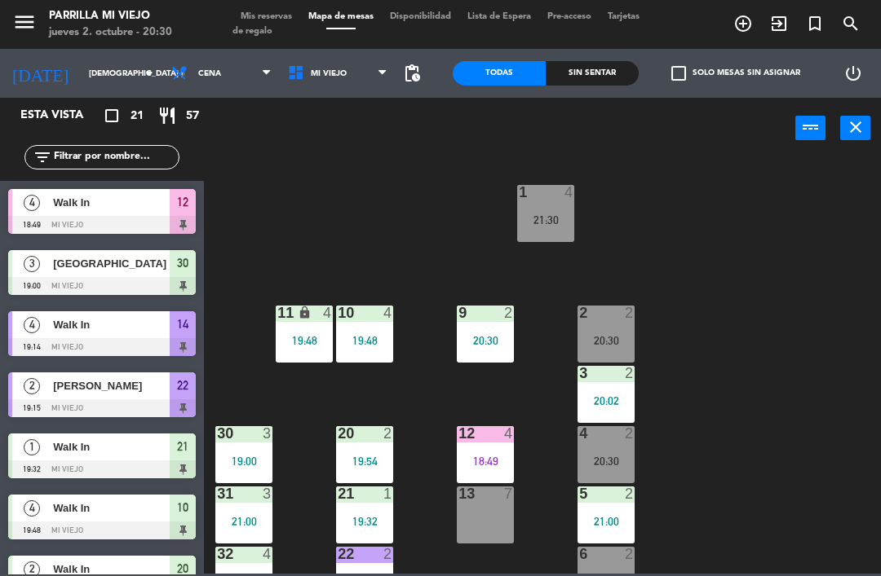
click at [604, 315] on div at bounding box center [606, 313] width 27 height 15
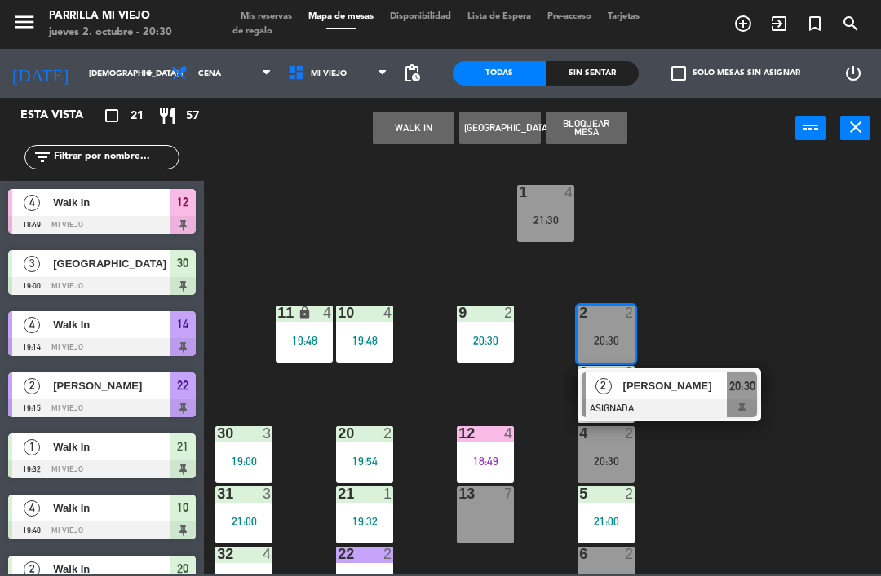
click at [729, 374] on div "20:30" at bounding box center [742, 386] width 30 height 27
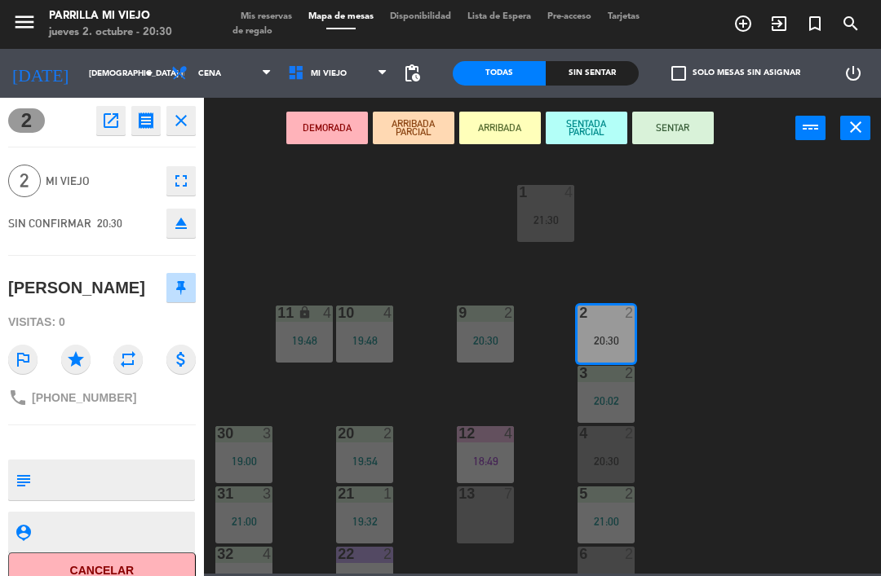
click at [663, 126] on button "SENTAR" at bounding box center [673, 128] width 82 height 33
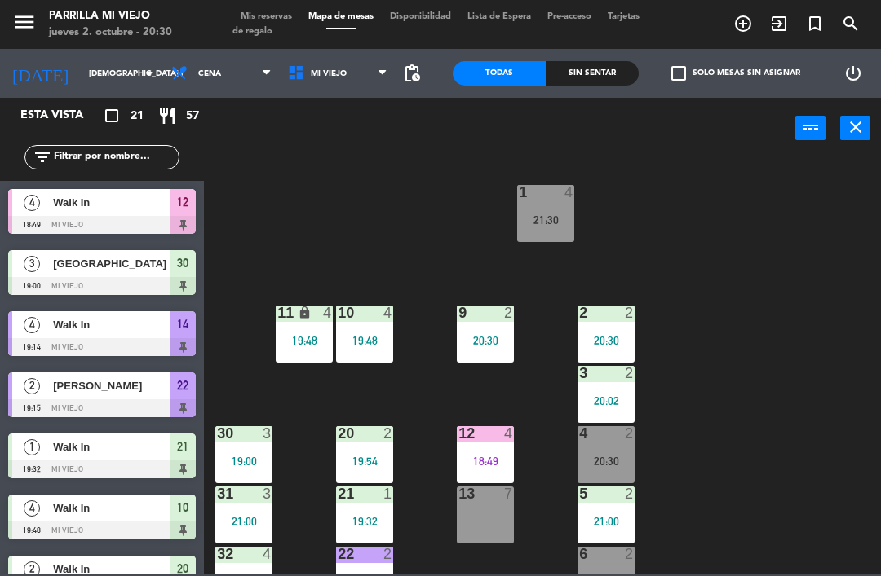
click at [798, 381] on div "1 4 21:30 2 2 20:30 9 2 20:30 10 4 19:48 11 lock 4 19:48 3 2 20:02 4 2 20:30 12…" at bounding box center [547, 365] width 668 height 417
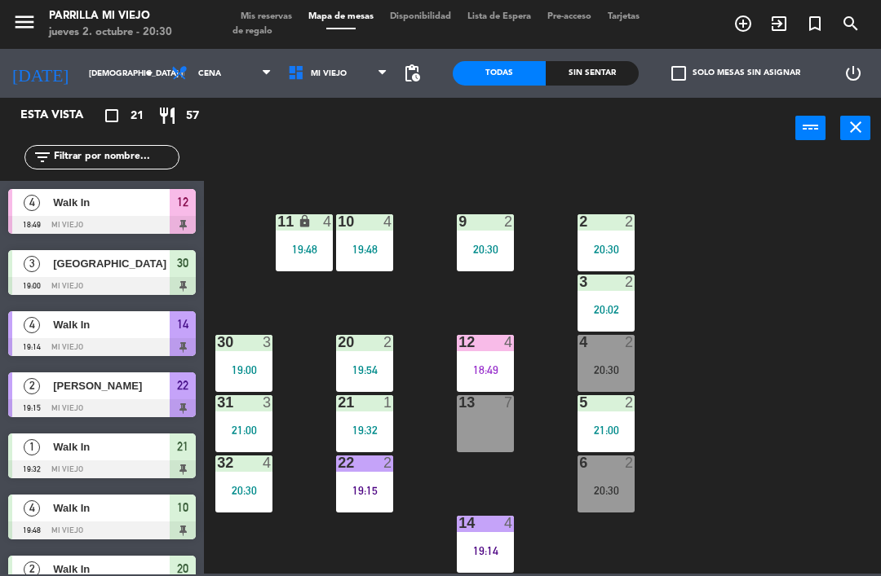
scroll to position [91, 0]
click at [594, 474] on div "6 2 20:30" at bounding box center [605, 484] width 57 height 57
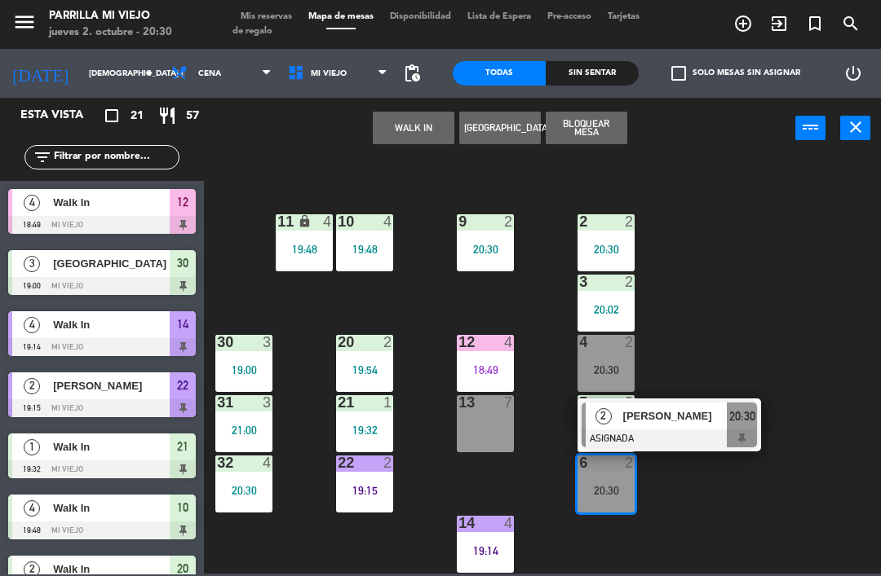
click at [750, 426] on div "20:30" at bounding box center [742, 416] width 30 height 27
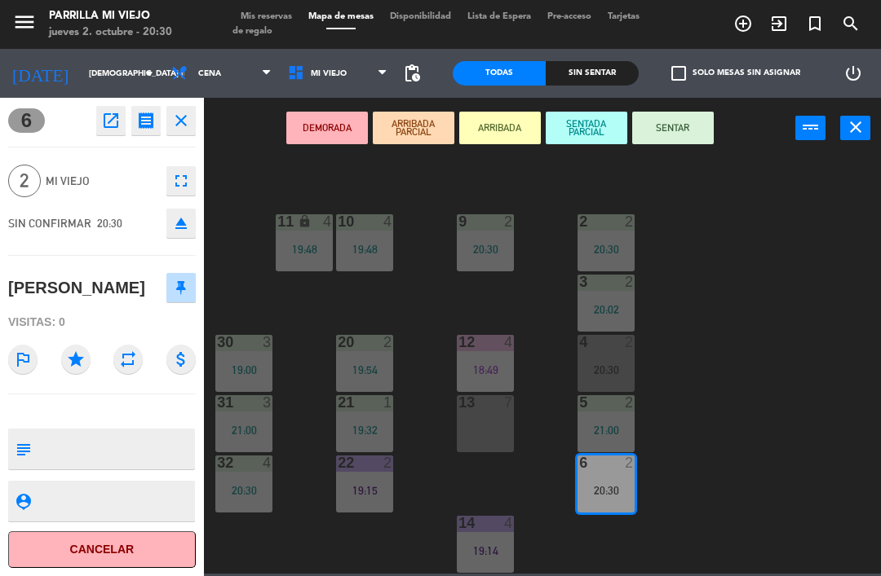
click at [674, 126] on button "SENTAR" at bounding box center [673, 128] width 82 height 33
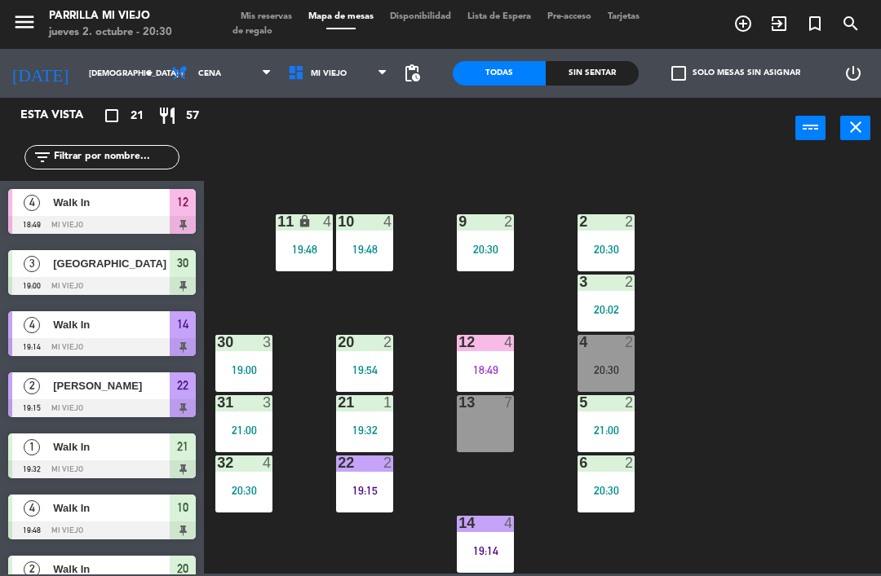
scroll to position [0, 0]
click at [791, 419] on div "1 4 21:30 2 2 20:30 9 2 20:30 10 4 19:48 11 lock 4 19:48 3 2 20:02 4 2 20:30 12…" at bounding box center [547, 365] width 668 height 417
click at [468, 357] on div "12 4 18:49" at bounding box center [485, 363] width 57 height 57
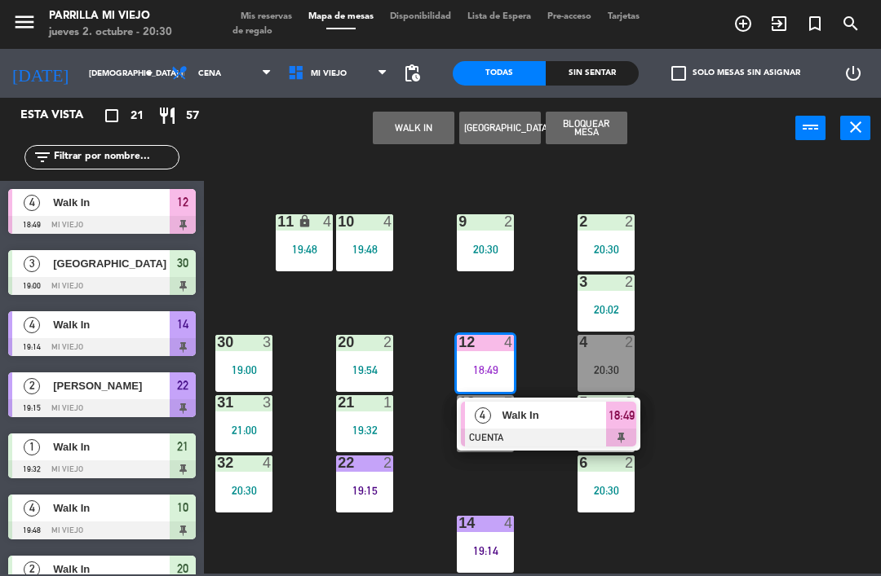
click at [629, 417] on span "18:49" at bounding box center [621, 416] width 26 height 20
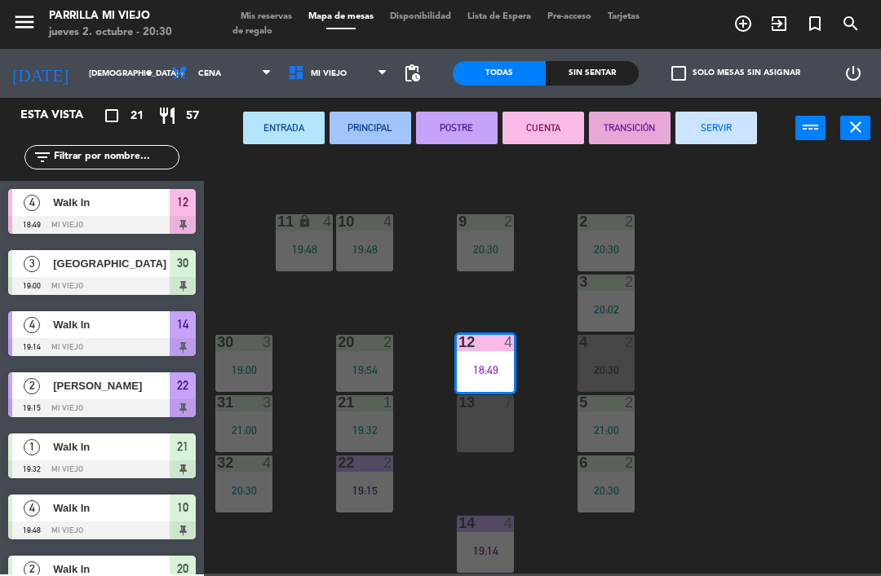
click at [712, 122] on button "SERVIR" at bounding box center [716, 128] width 82 height 33
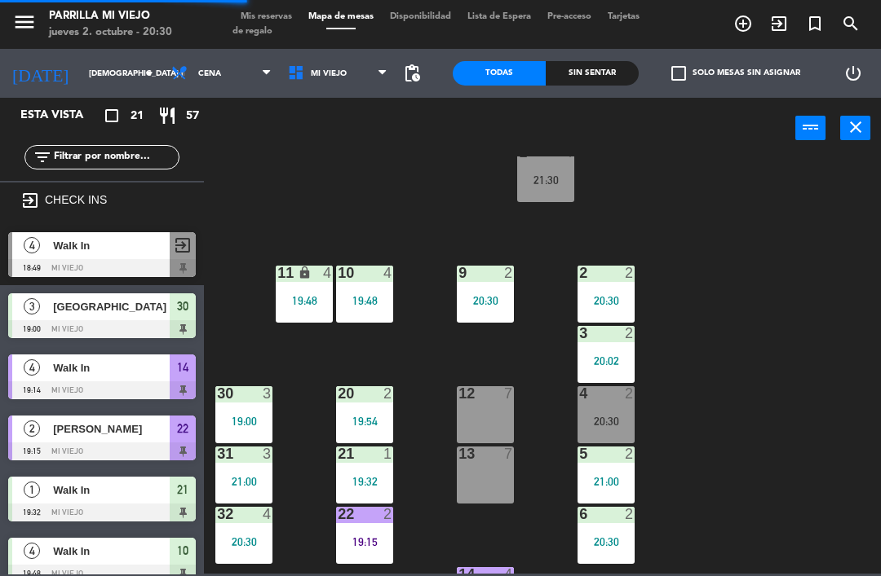
scroll to position [35, 0]
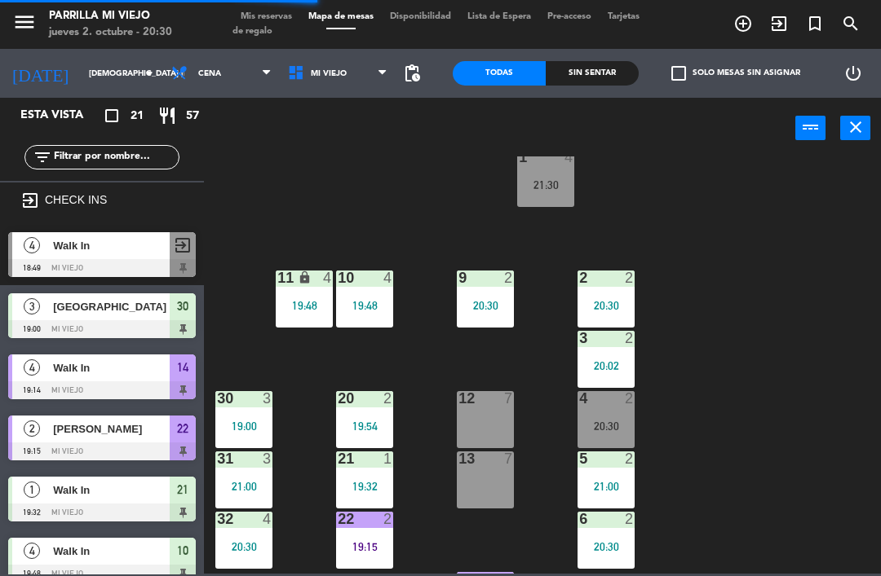
click at [367, 537] on div "22 2 19:15" at bounding box center [364, 540] width 57 height 57
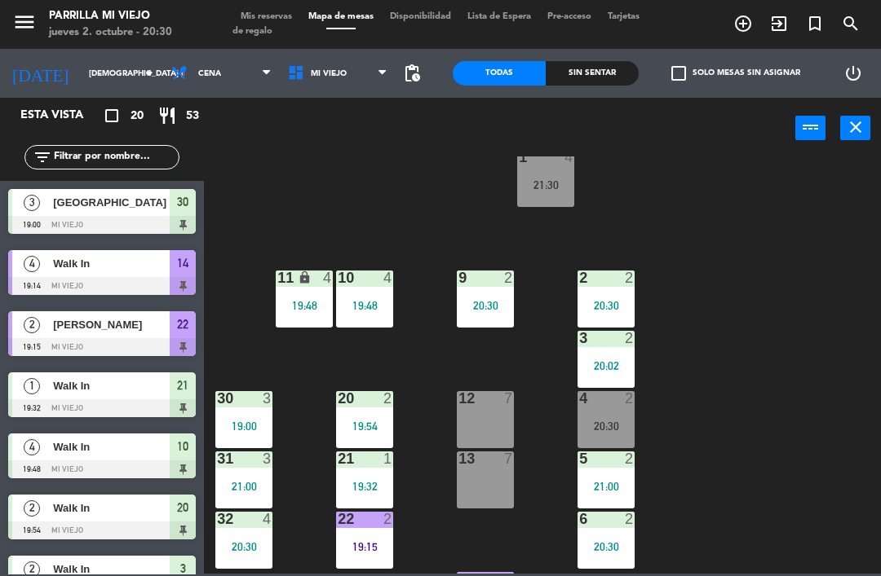
click at [538, 468] on div "1 4 21:30 2 2 20:30 9 2 20:30 10 4 19:48 11 lock 4 19:48 3 2 20:02 4 2 20:30 12…" at bounding box center [547, 365] width 668 height 417
click at [367, 541] on div "19:15" at bounding box center [364, 546] width 57 height 11
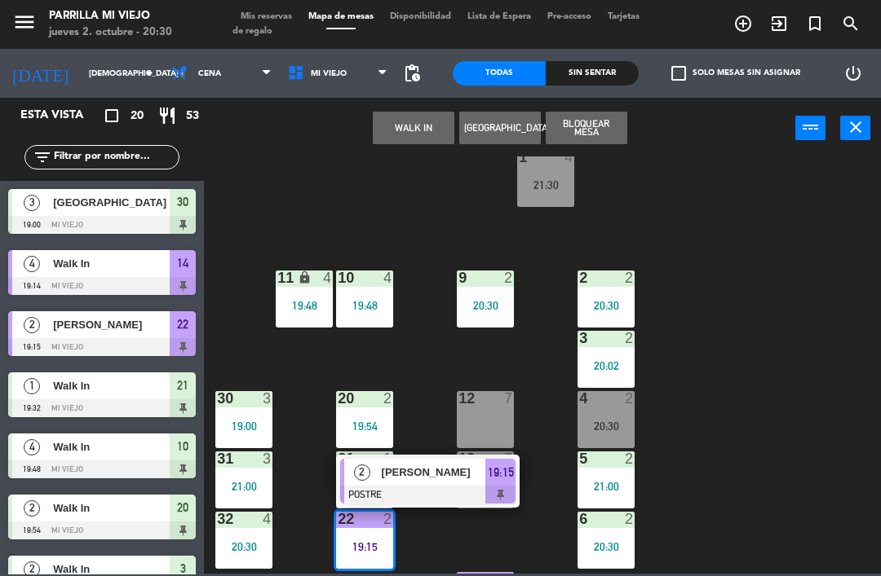
click at [503, 474] on span "19:15" at bounding box center [501, 473] width 26 height 20
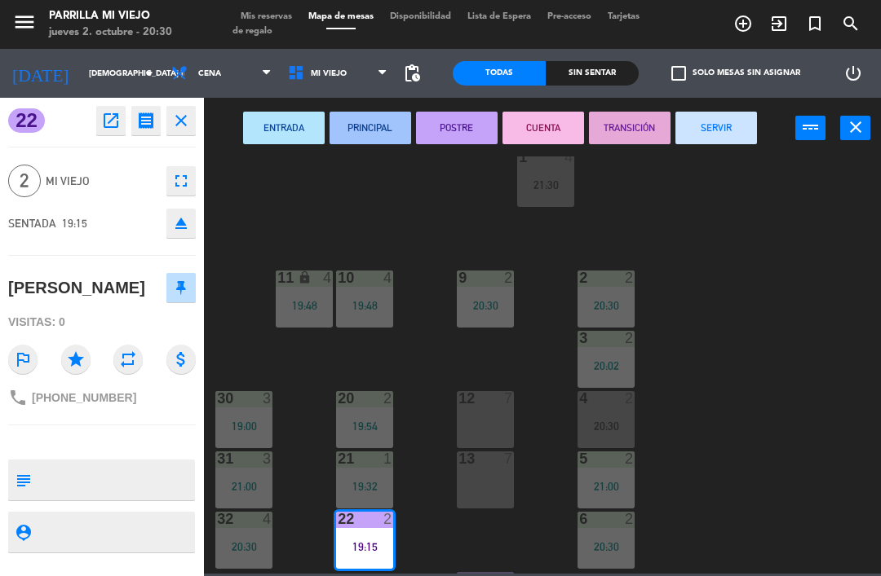
click at [546, 116] on button "CUENTA" at bounding box center [543, 128] width 82 height 33
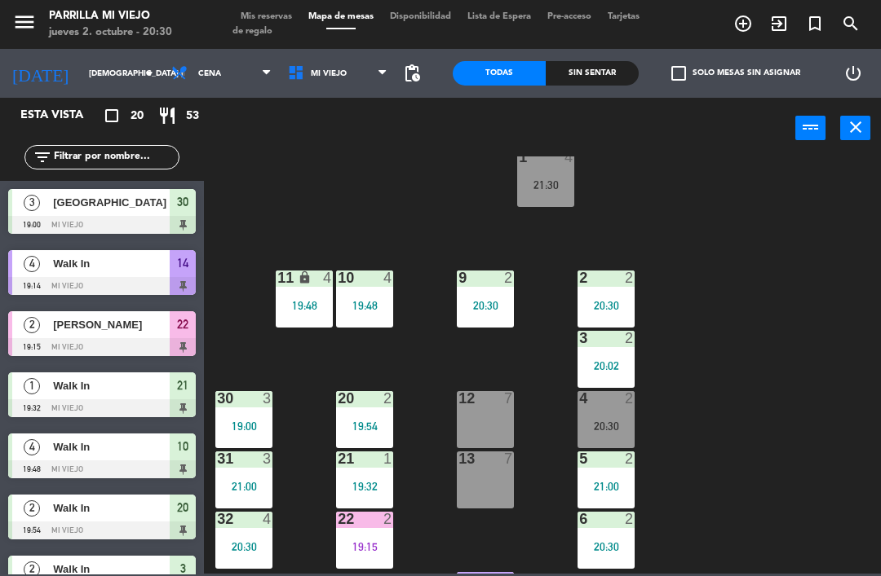
scroll to position [83, 0]
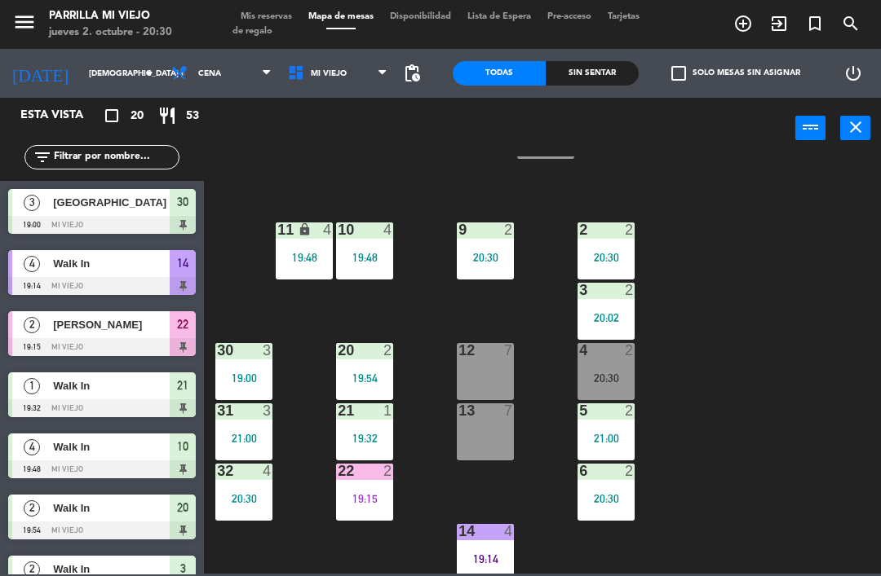
click at [493, 558] on div "19:14" at bounding box center [485, 559] width 57 height 11
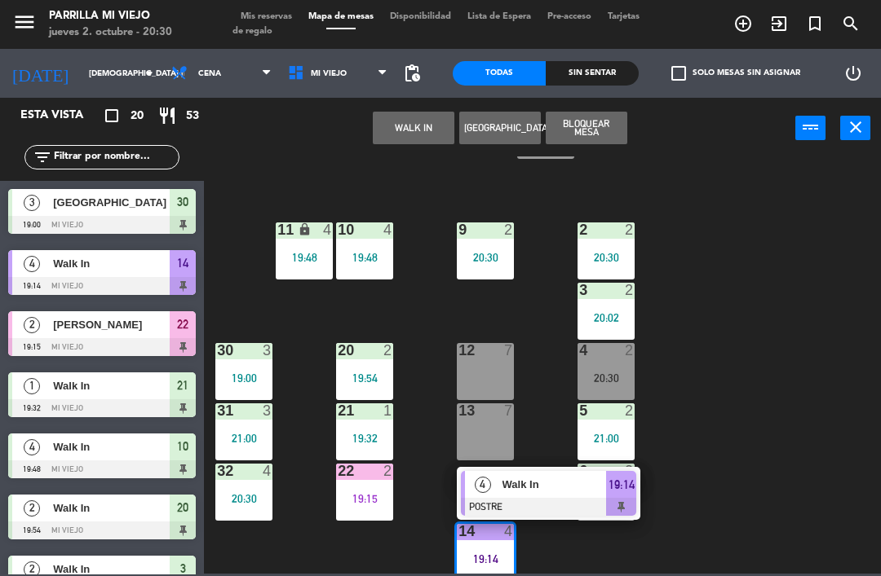
click at [622, 506] on div at bounding box center [548, 507] width 175 height 18
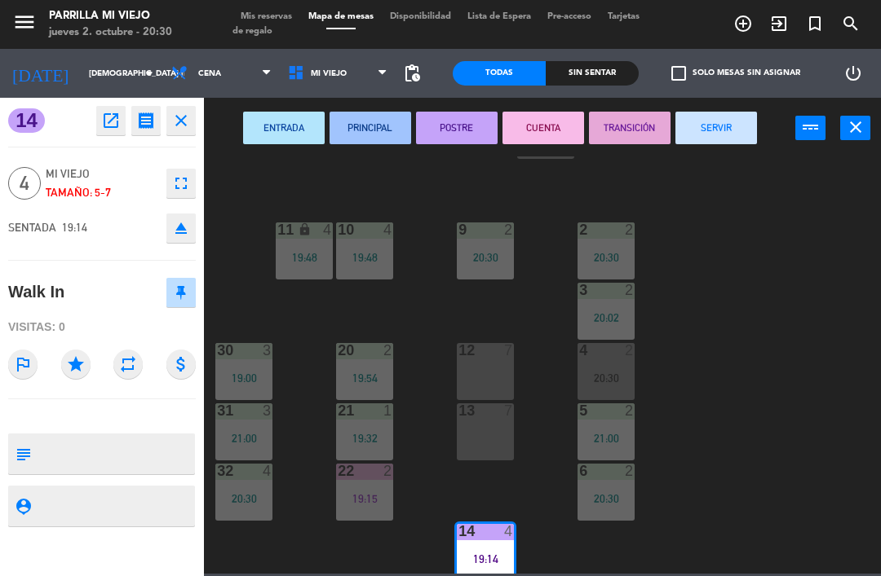
click at [700, 133] on button "SERVIR" at bounding box center [716, 128] width 82 height 33
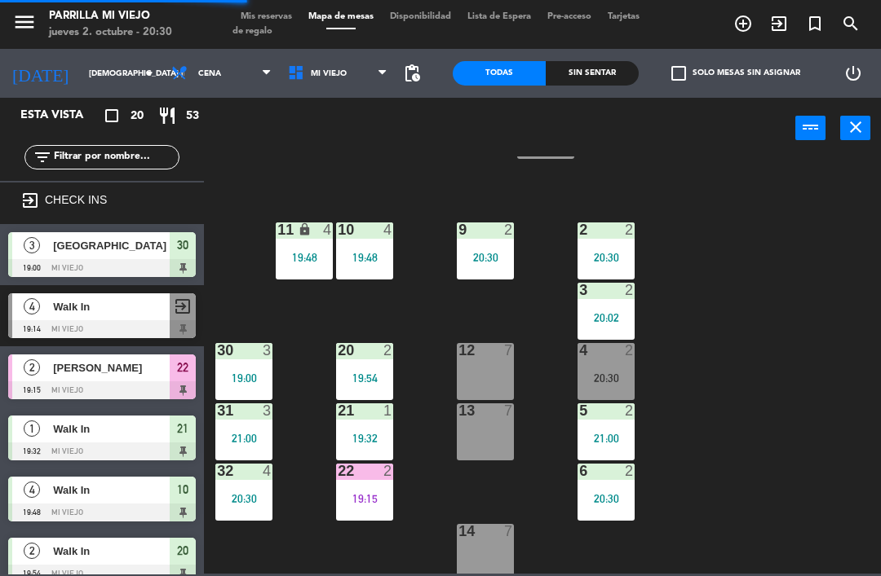
click at [753, 442] on div "1 4 21:30 2 2 20:30 9 2 20:30 10 4 19:48 11 lock 4 19:48 3 2 20:02 4 2 20:30 12…" at bounding box center [547, 365] width 668 height 417
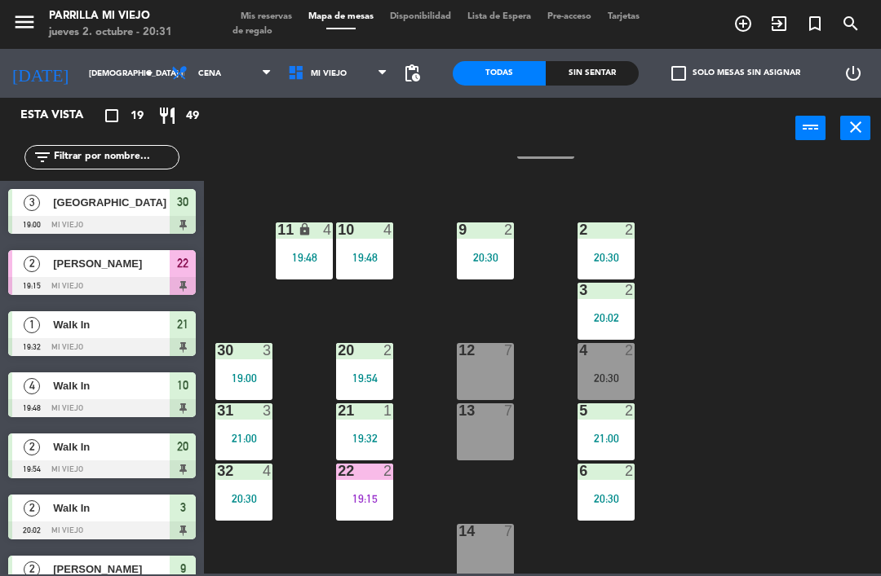
click at [369, 515] on div "22 2 19:15" at bounding box center [364, 492] width 57 height 57
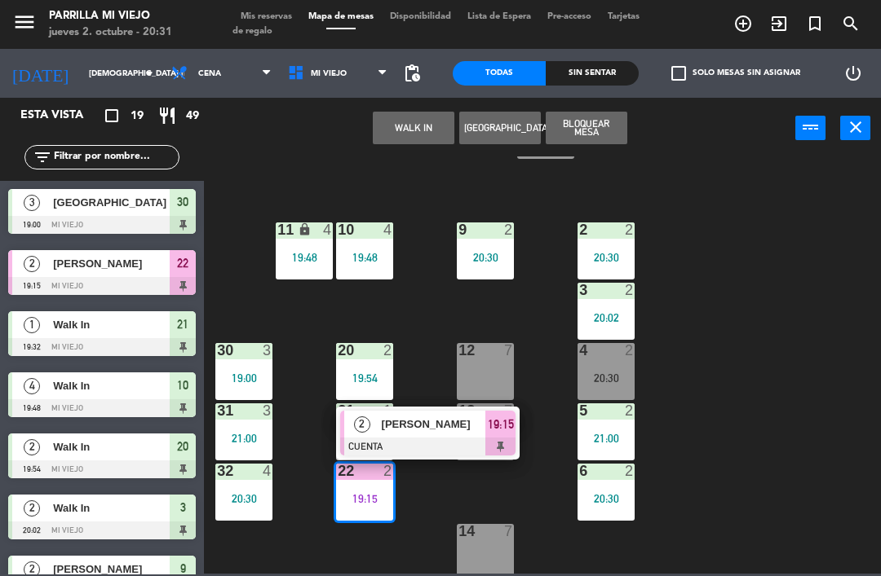
click at [506, 430] on span "19:15" at bounding box center [501, 425] width 26 height 20
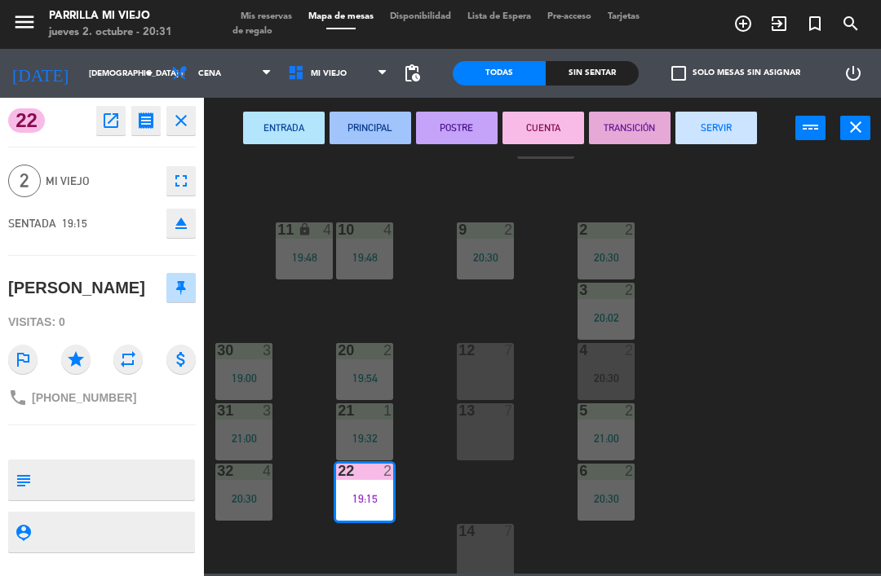
click at [709, 139] on button "SERVIR" at bounding box center [716, 128] width 82 height 33
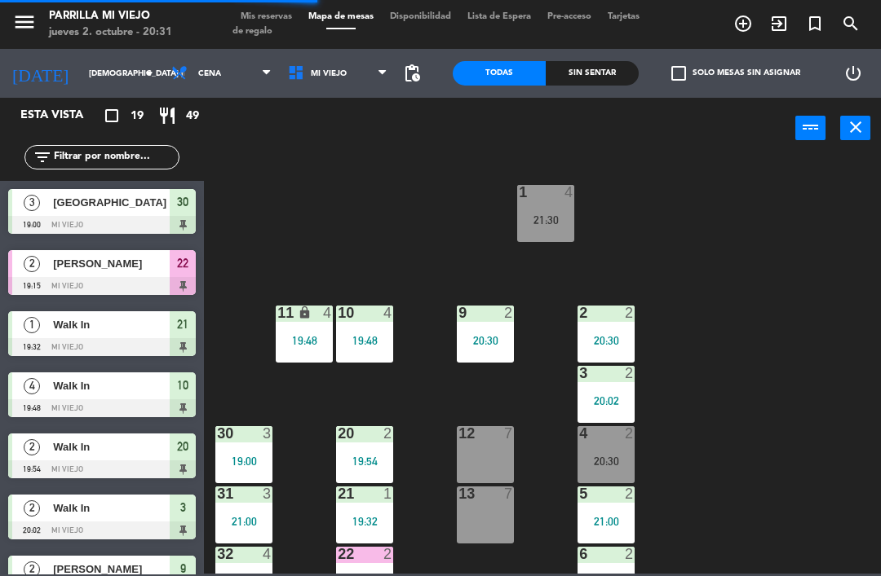
scroll to position [0, 0]
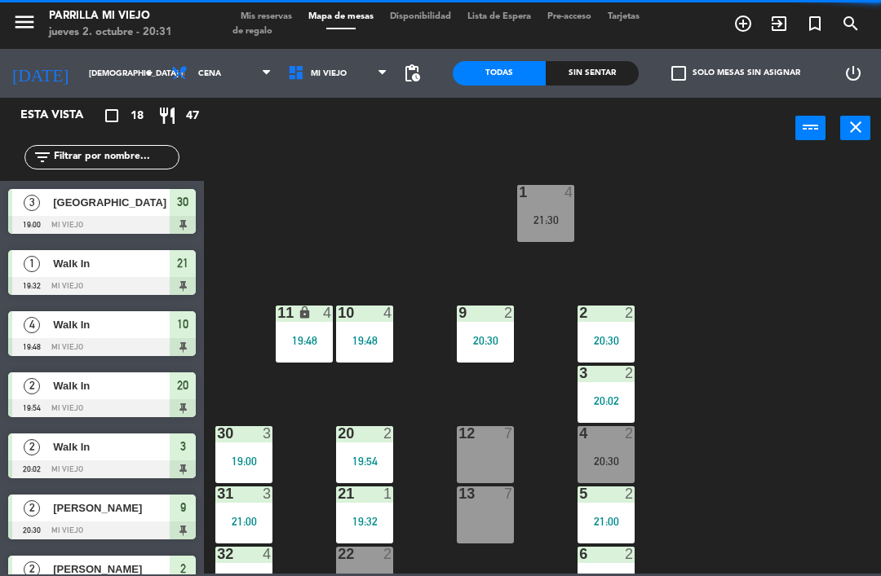
click at [775, 311] on div "1 4 21:30 2 2 20:30 9 2 20:30 10 4 19:48 11 lock 4 19:48 3 2 20:02 4 2 20:30 12…" at bounding box center [547, 365] width 668 height 417
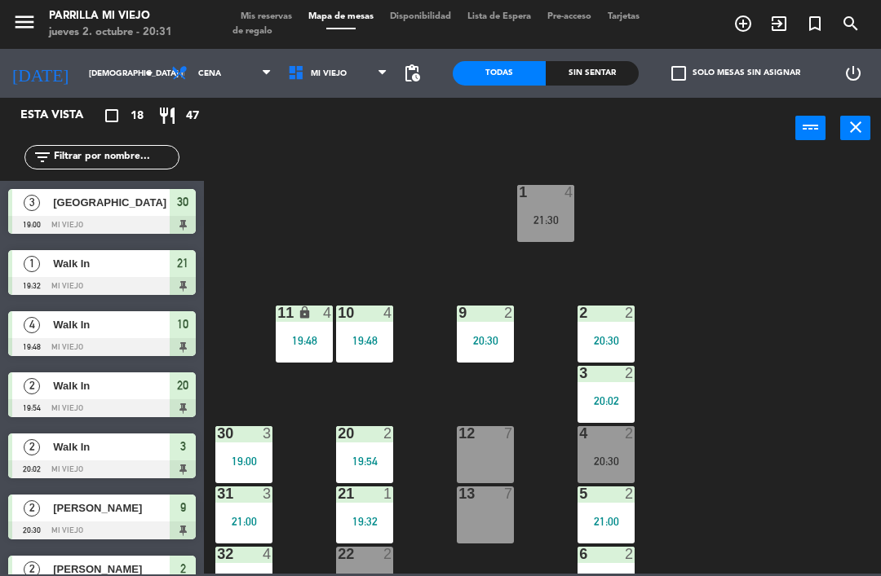
click at [587, 82] on div "Sin sentar" at bounding box center [591, 73] width 93 height 24
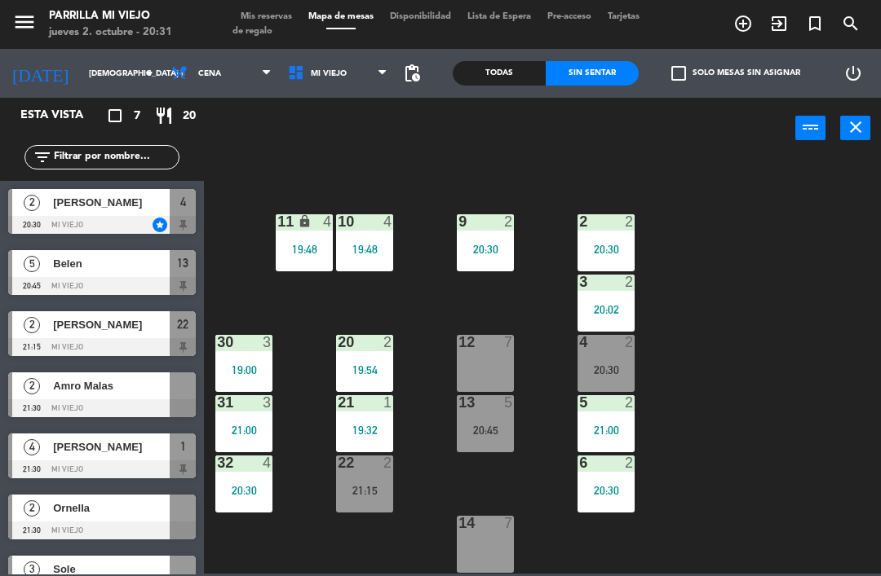
scroll to position [91, 0]
click at [270, 13] on span "Mis reservas" at bounding box center [266, 16] width 68 height 9
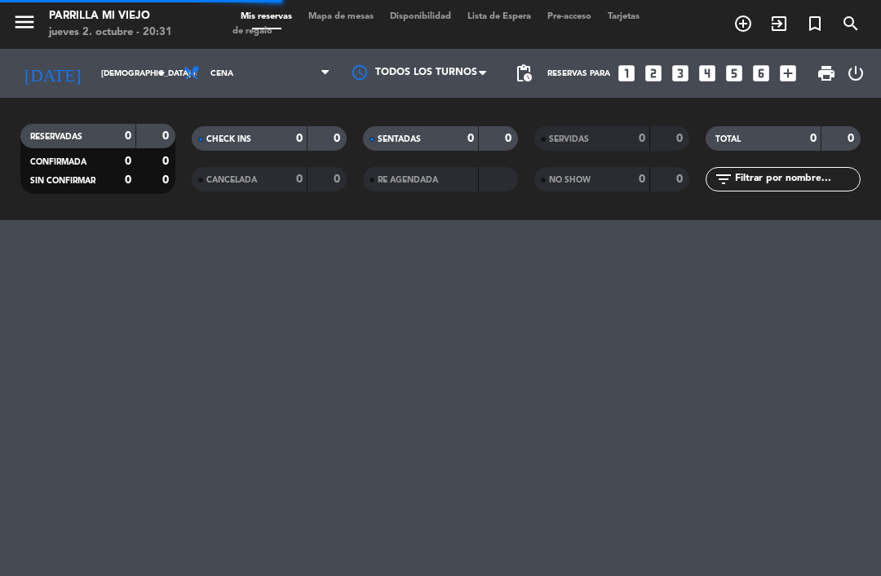
click at [450, 123] on div "SENTADAS 0 0 RE AGENDADA" at bounding box center [440, 159] width 171 height 90
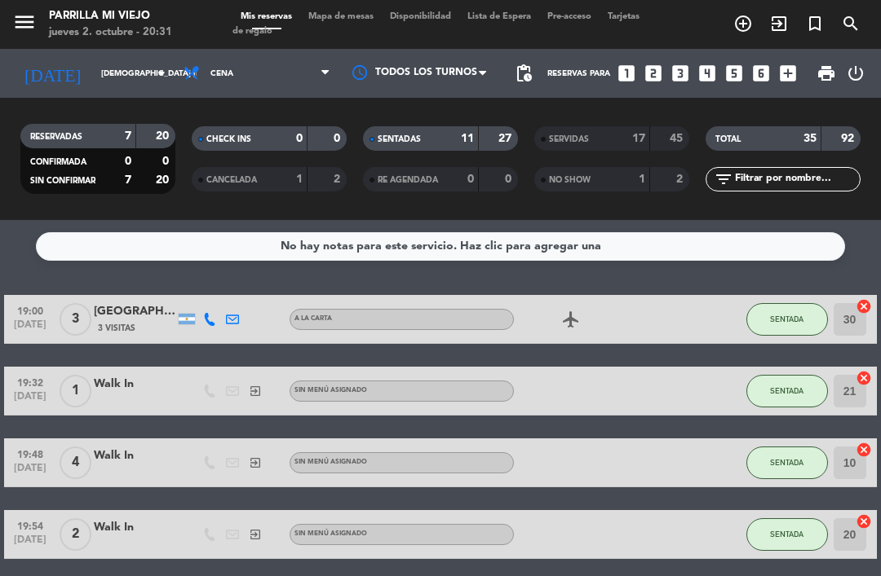
click at [441, 148] on div "SENTADAS 11 27" at bounding box center [440, 138] width 155 height 24
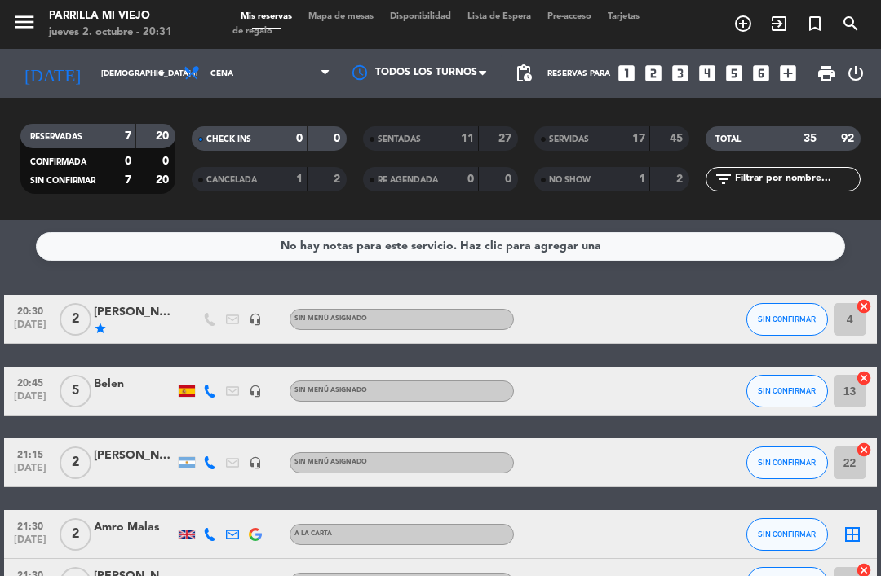
click at [205, 392] on icon at bounding box center [209, 391] width 13 height 13
click at [186, 359] on span "Copiar" at bounding box center [200, 364] width 34 height 17
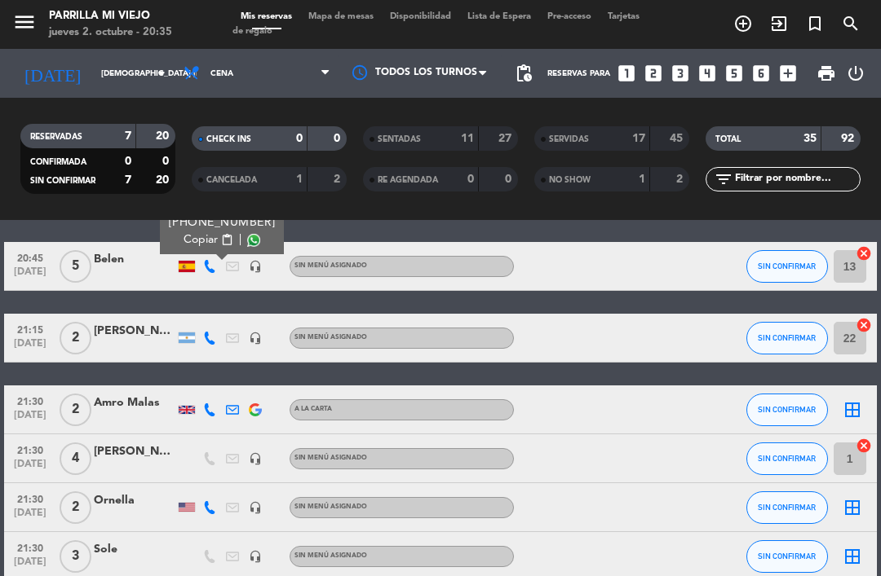
scroll to position [124, 0]
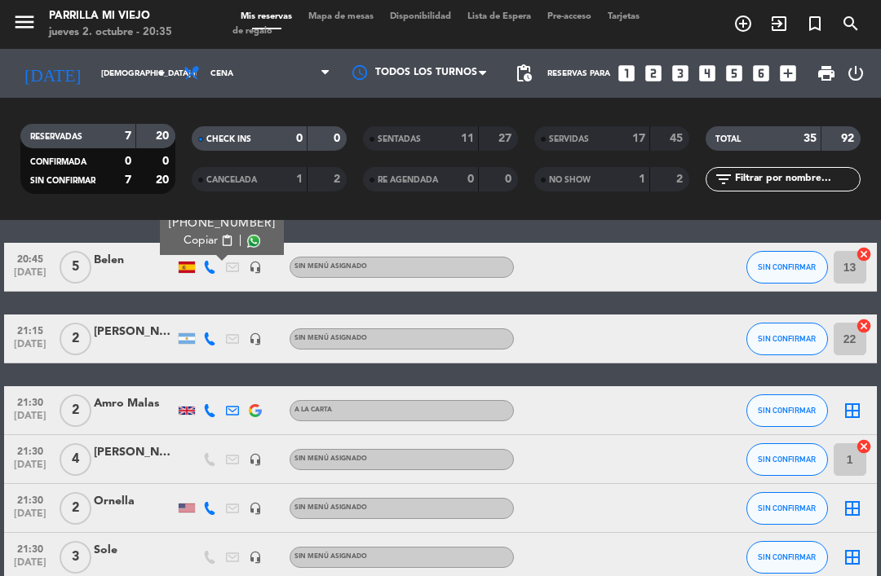
click at [97, 64] on input "[DEMOGRAPHIC_DATA] [DATE]" at bounding box center [149, 73] width 112 height 25
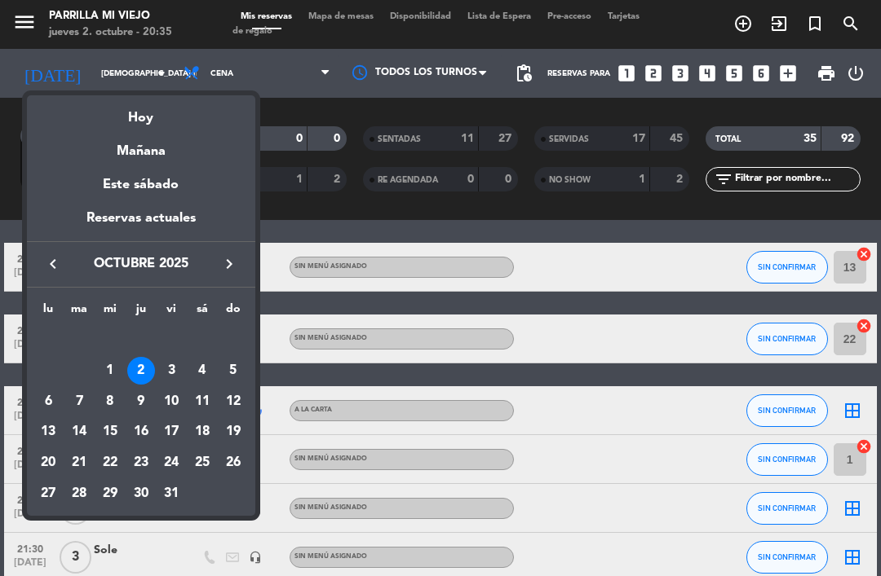
click at [193, 213] on div "Reservas actuales" at bounding box center [141, 224] width 228 height 33
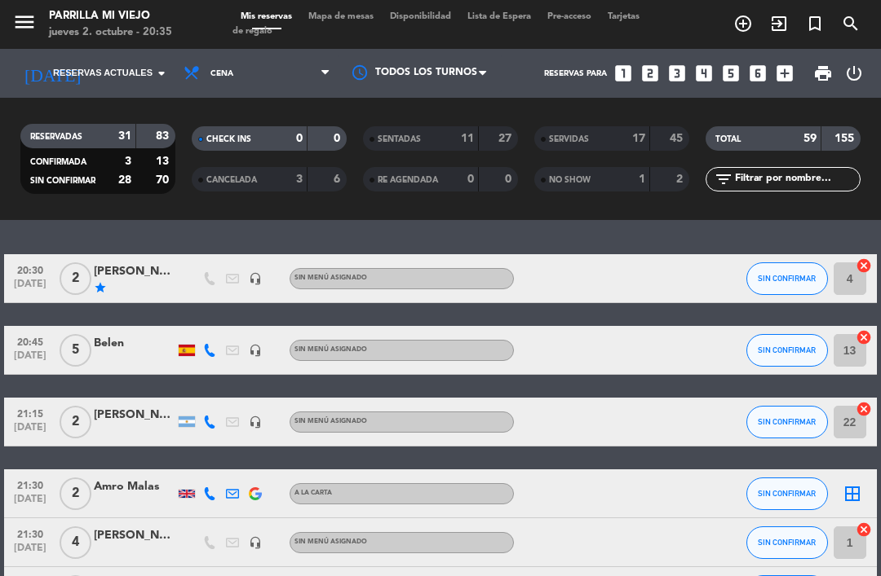
scroll to position [-1, 0]
click at [245, 139] on span "CHECK INS" at bounding box center [228, 139] width 45 height 8
click at [110, 129] on div "31" at bounding box center [115, 136] width 33 height 19
click at [116, 77] on span "Reservas actuales" at bounding box center [102, 73] width 99 height 15
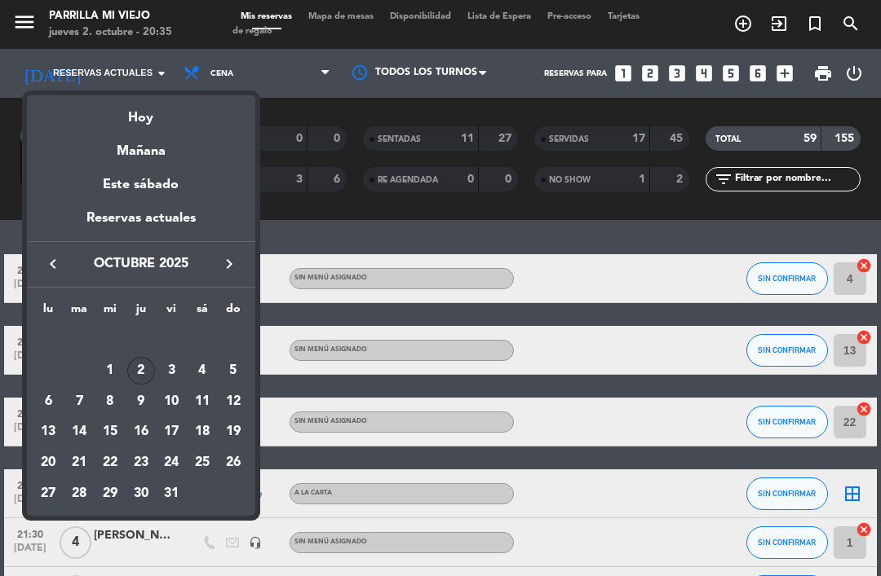
click at [163, 113] on div "Hoy" at bounding box center [141, 111] width 228 height 33
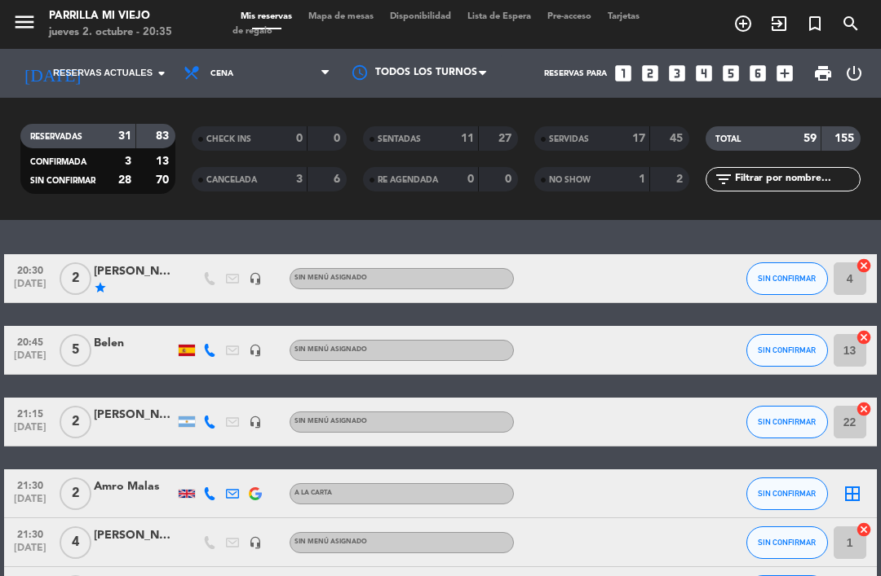
type input "[DEMOGRAPHIC_DATA] [DATE]"
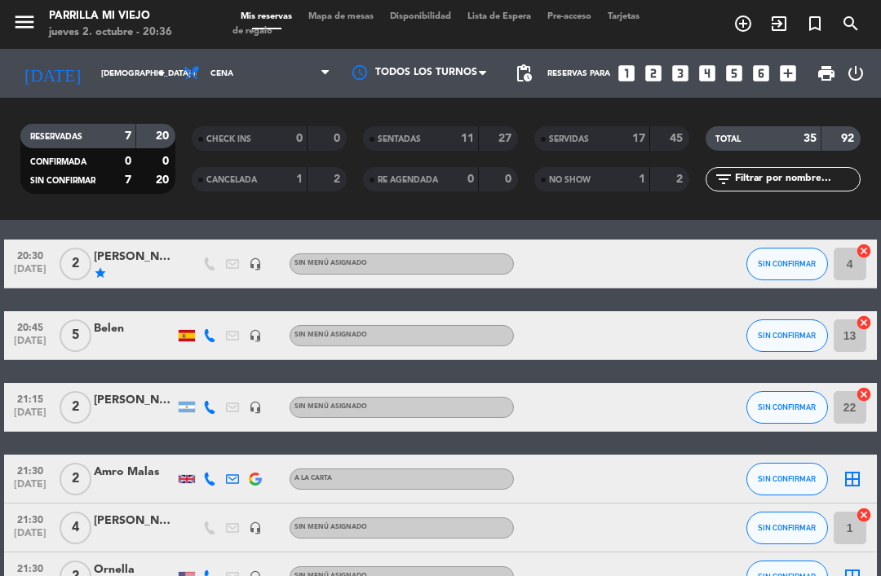
scroll to position [60, 0]
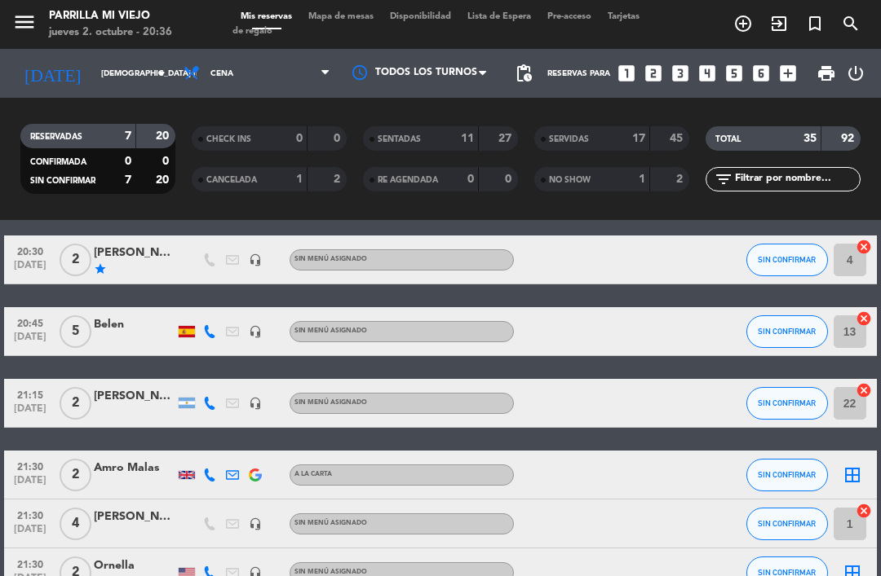
click at [749, 322] on button "SIN CONFIRMAR" at bounding box center [787, 332] width 82 height 33
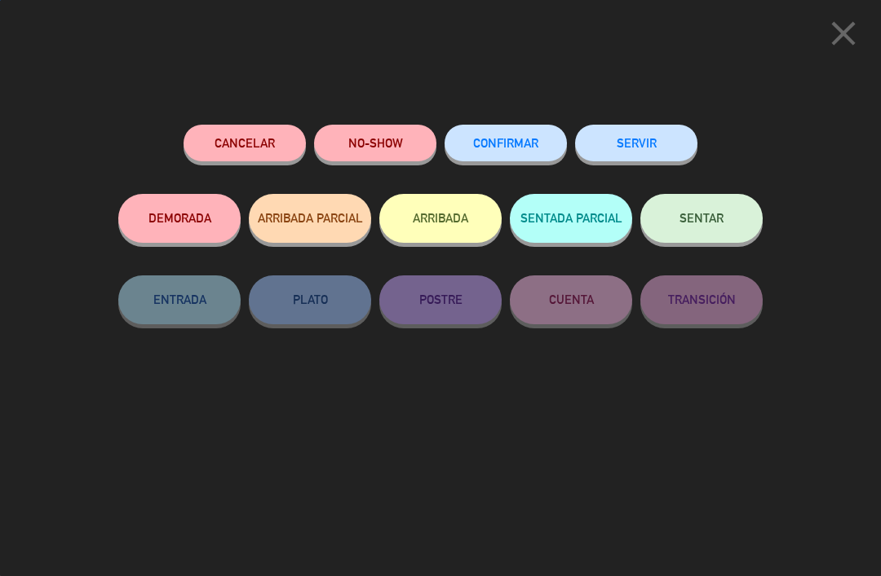
click at [711, 210] on button "SENTAR" at bounding box center [701, 218] width 122 height 49
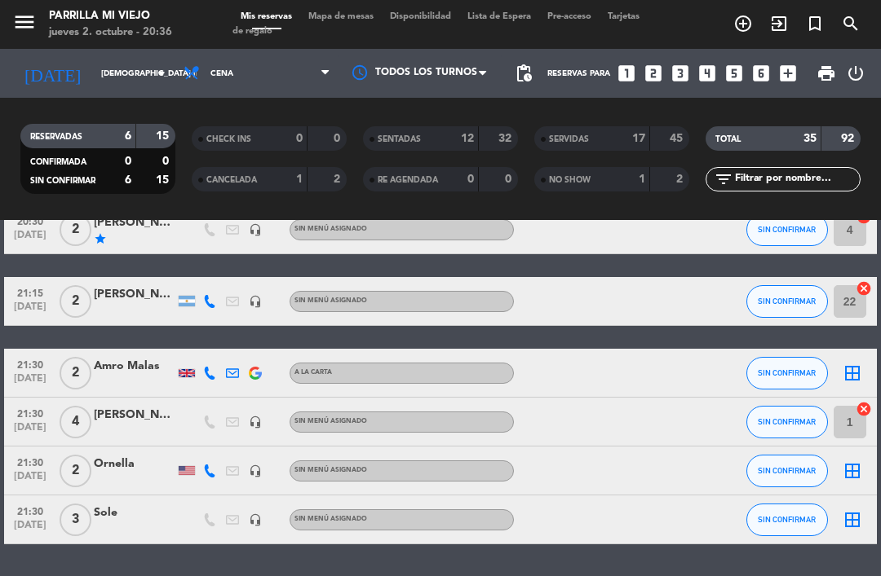
scroll to position [86, 0]
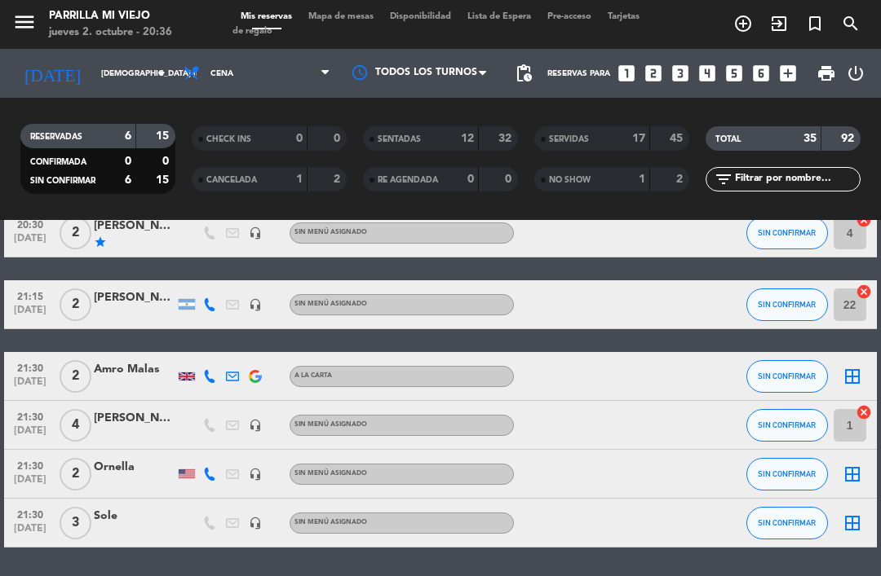
click at [192, 304] on div at bounding box center [187, 304] width 16 height 11
click at [214, 307] on icon at bounding box center [209, 304] width 13 height 13
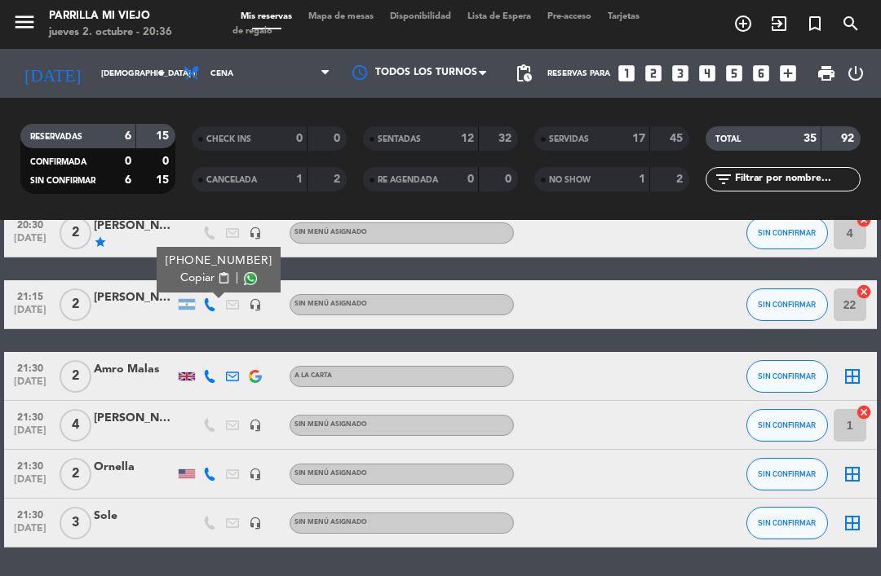
click at [198, 277] on span "Copiar" at bounding box center [197, 278] width 34 height 17
click at [648, 342] on div "20:30 oct. 2 2 Natalia Vicini star headset_mic Sin menú asignado SIN CONFIRMAR …" at bounding box center [440, 378] width 872 height 339
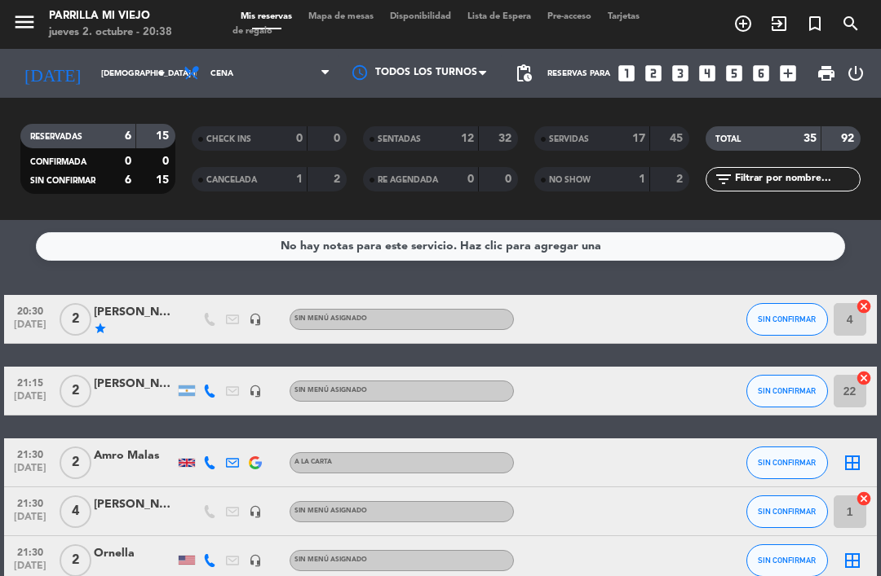
scroll to position [0, 0]
click at [351, 12] on span "Mapa de mesas" at bounding box center [341, 16] width 82 height 9
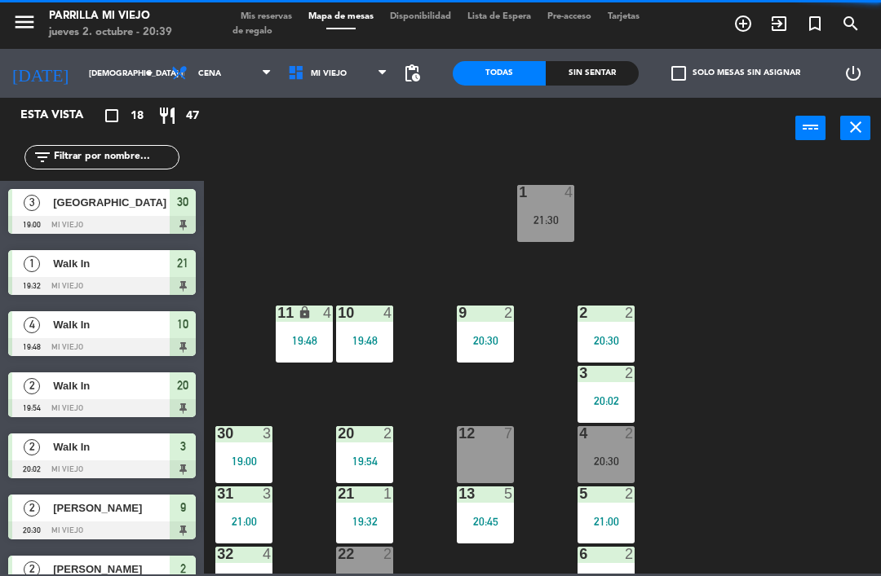
click at [576, 68] on div "Sin sentar" at bounding box center [591, 73] width 93 height 24
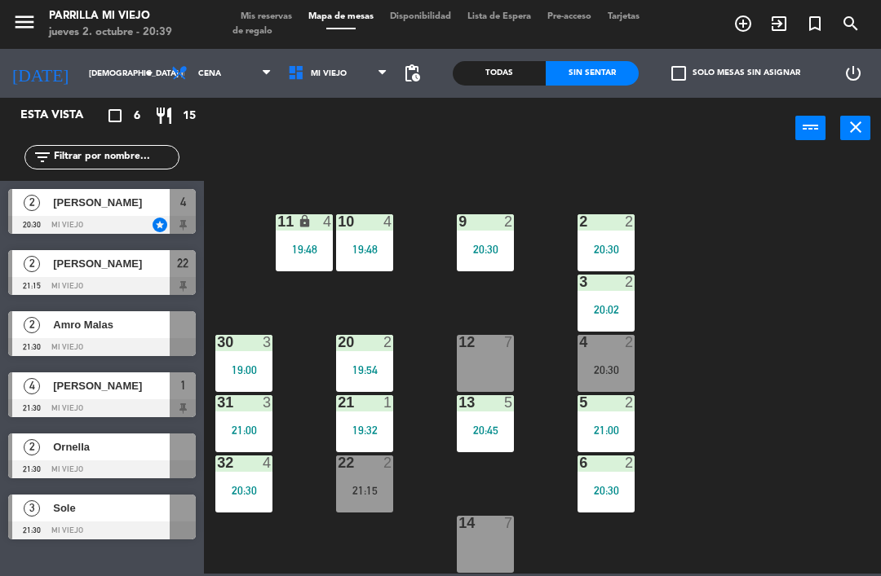
scroll to position [91, 0]
click at [258, 157] on div "1 4 21:30 2 2 20:30 9 2 20:30 10 4 19:48 11 lock 4 19:48 3 2 20:02 4 2 20:30 12…" at bounding box center [547, 365] width 668 height 417
click at [281, 20] on span "Mis reservas" at bounding box center [266, 16] width 68 height 9
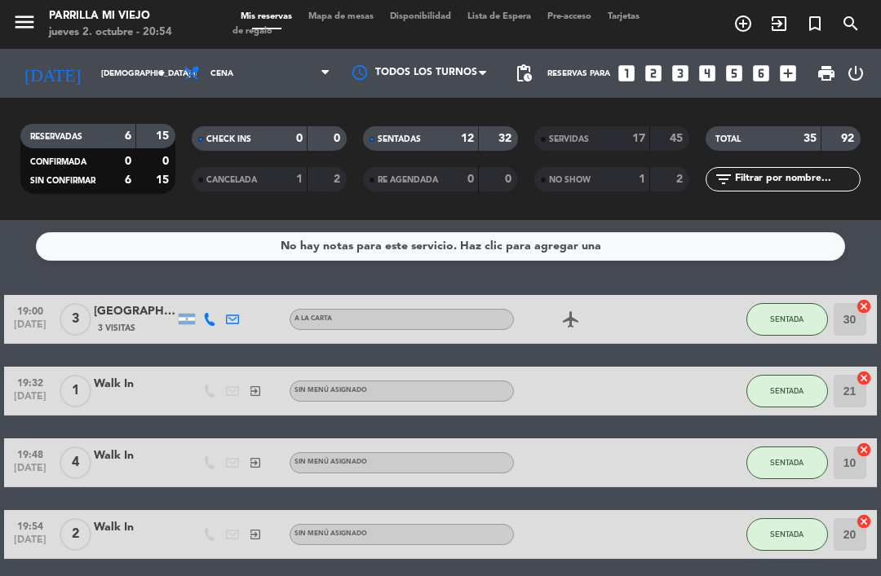
click at [458, 142] on div "12" at bounding box center [458, 139] width 33 height 19
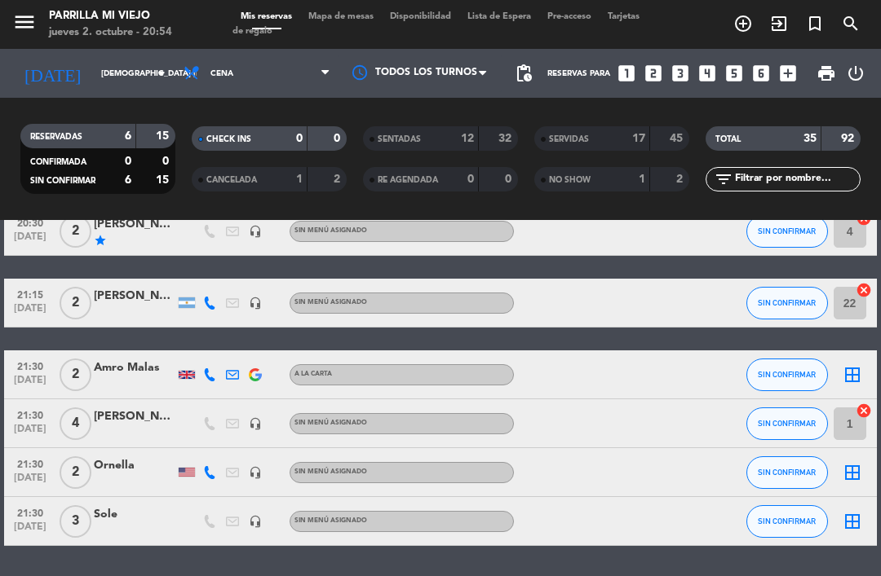
scroll to position [87, 0]
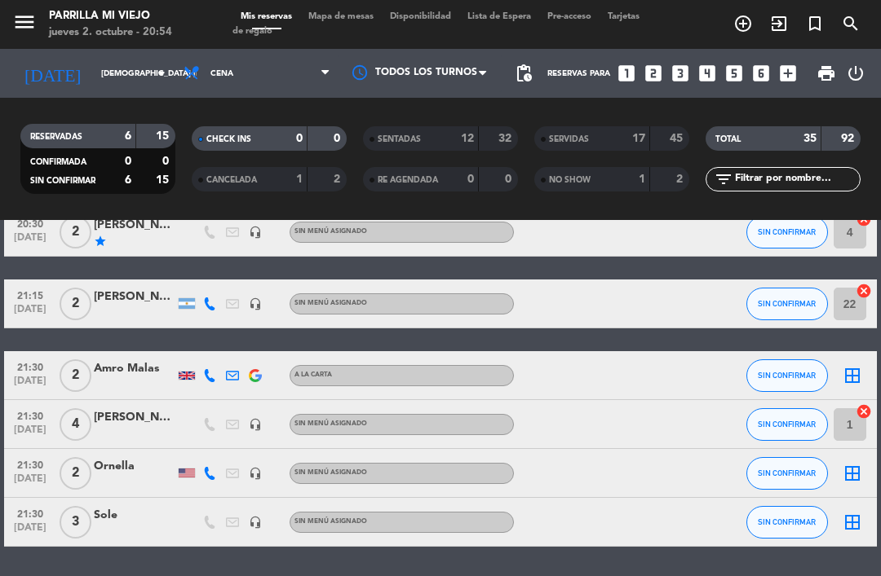
click at [207, 373] on icon at bounding box center [209, 375] width 13 height 13
click at [482, 340] on div "20:30 oct. 2 2 Natalia Vicini star headset_mic Sin menú asignado SIN CONFIRMAR …" at bounding box center [440, 377] width 872 height 339
click at [214, 468] on icon at bounding box center [209, 473] width 13 height 13
click at [203, 444] on span "Copiar" at bounding box center [200, 447] width 34 height 17
click at [650, 364] on div at bounding box center [582, 375] width 137 height 48
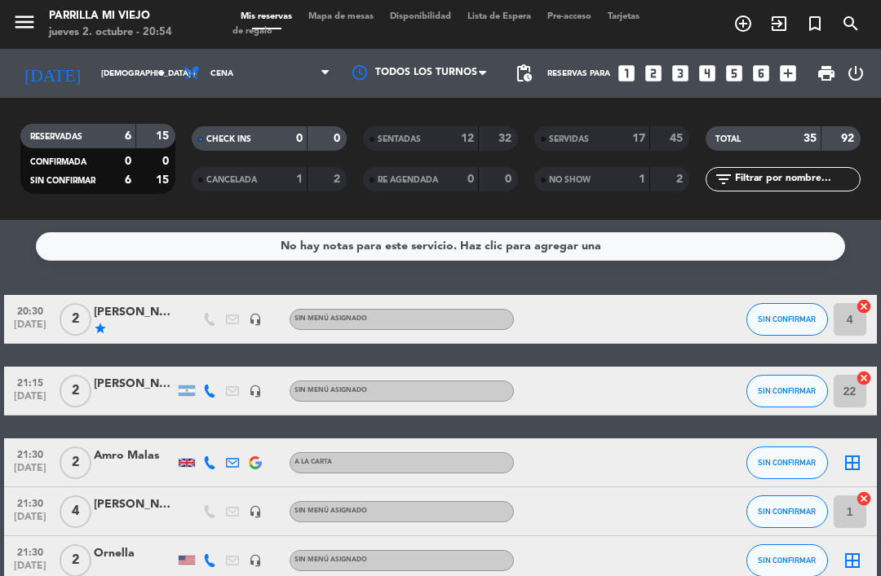
scroll to position [0, 0]
